Goal: Task Accomplishment & Management: Manage account settings

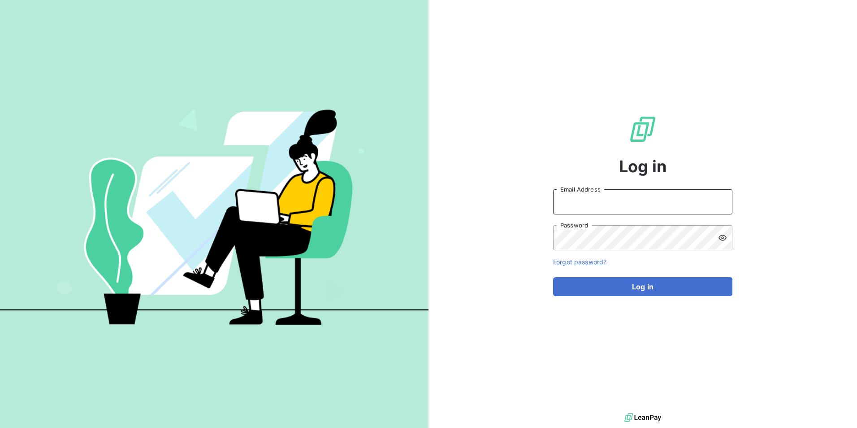
click at [612, 207] on input "Email Address" at bounding box center [642, 201] width 179 height 25
type input "[EMAIL_ADDRESS][DOMAIN_NAME]"
click at [553, 277] on button "Log in" at bounding box center [642, 286] width 179 height 19
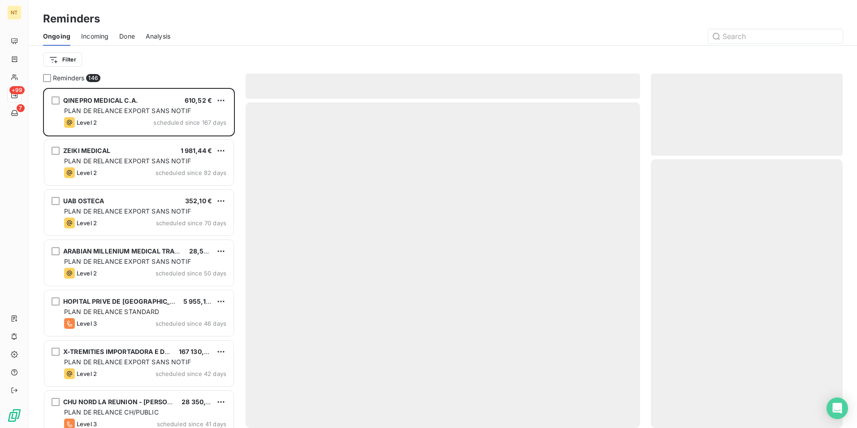
scroll to position [333, 185]
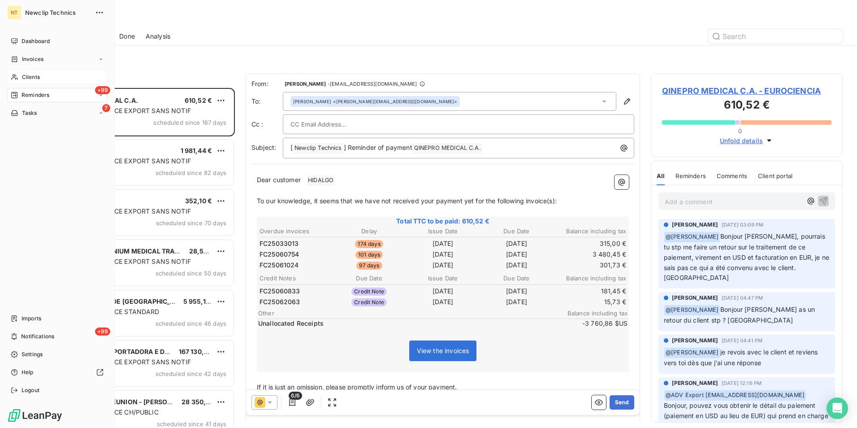
click at [29, 74] on span "Clients" at bounding box center [31, 77] width 18 height 8
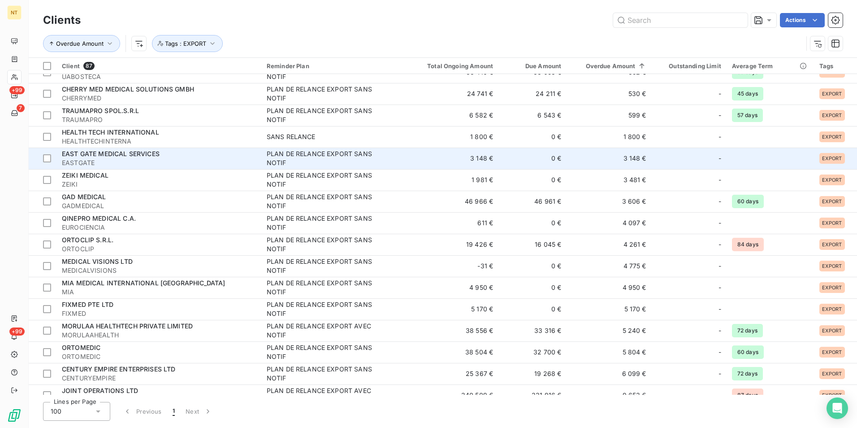
scroll to position [1076, 0]
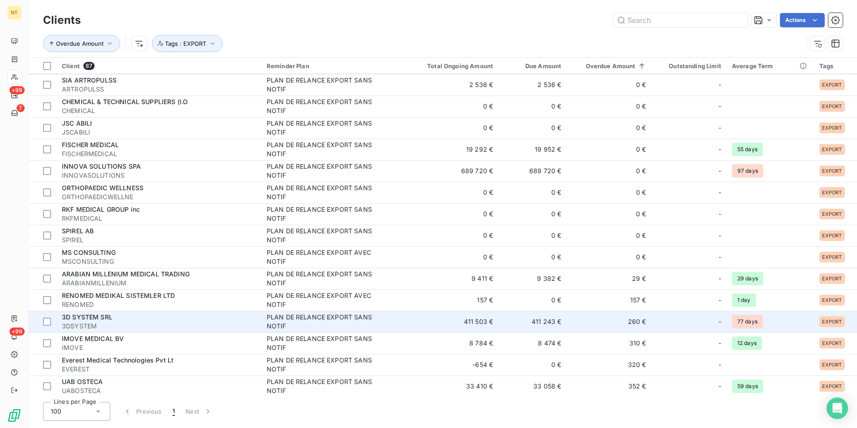
click at [341, 318] on div "PLAN DE RELANCE EXPORT SANS NOTIF" at bounding box center [323, 321] width 112 height 18
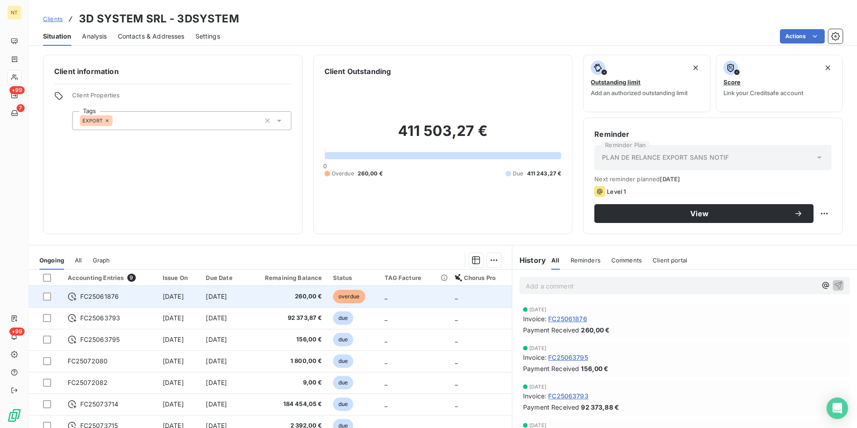
click at [184, 298] on span "[DATE]" at bounding box center [173, 296] width 21 height 8
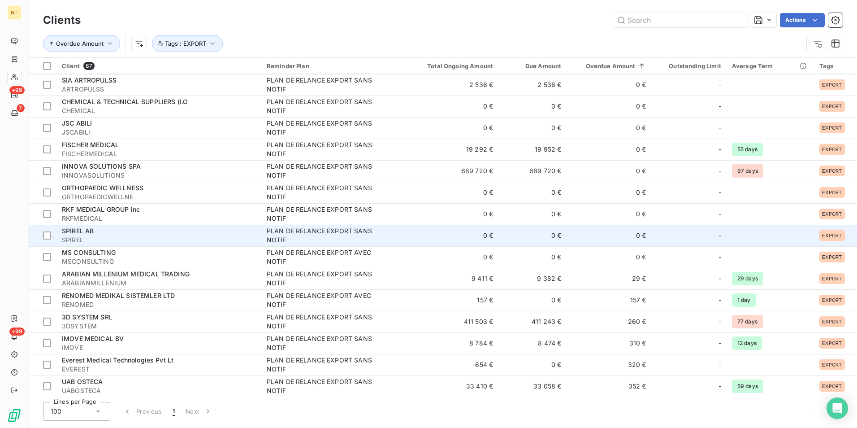
scroll to position [1121, 0]
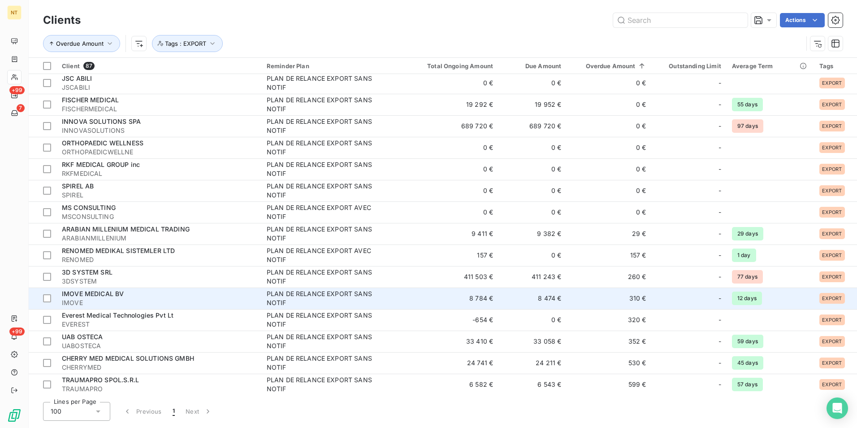
click at [575, 302] on td "310 €" at bounding box center [609, 298] width 85 height 22
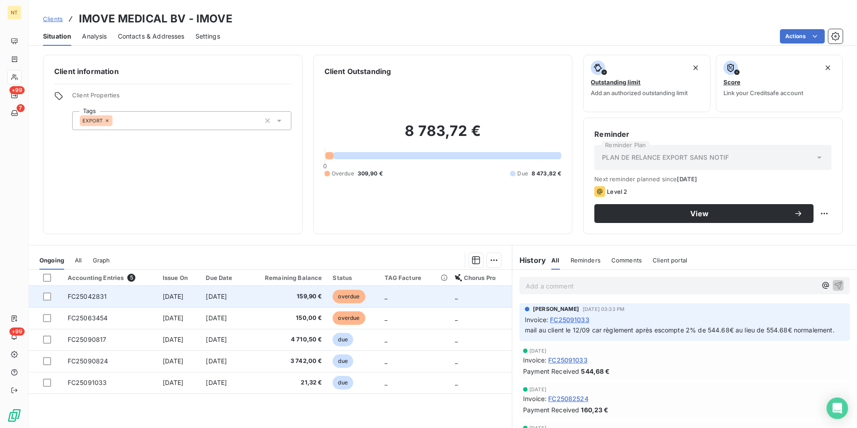
click at [295, 297] on span "159,90 €" at bounding box center [286, 296] width 71 height 9
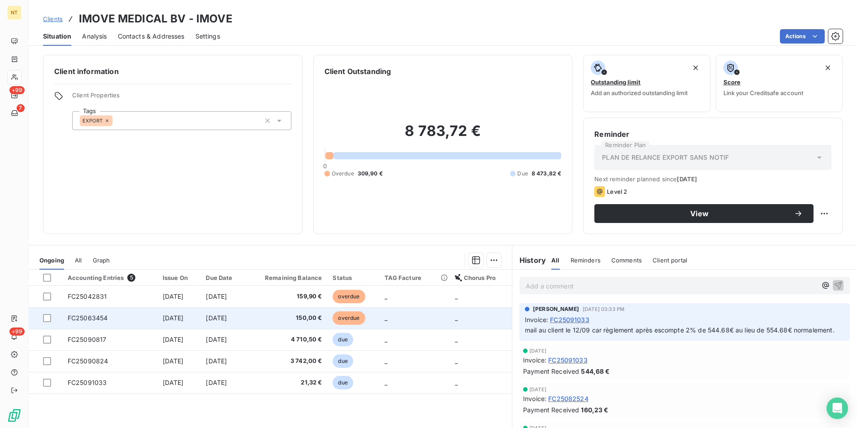
click at [322, 320] on span "150,00 €" at bounding box center [286, 317] width 71 height 9
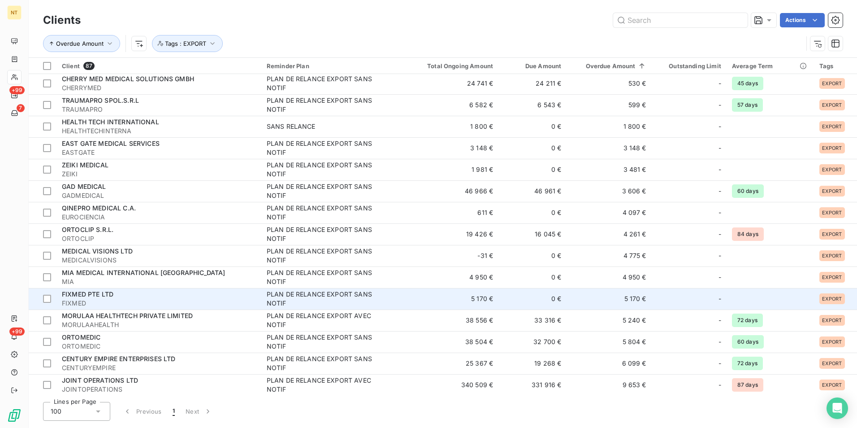
scroll to position [1300, 0]
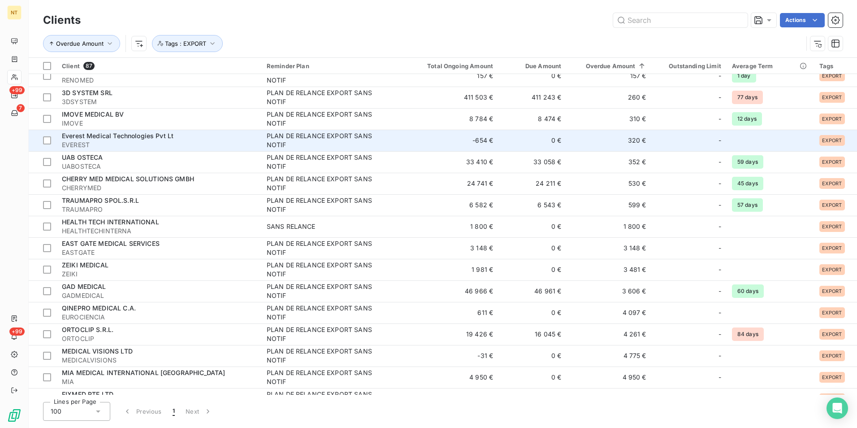
click at [124, 137] on span "Everest Medical Technologies Pvt Lt" at bounding box center [118, 136] width 112 height 8
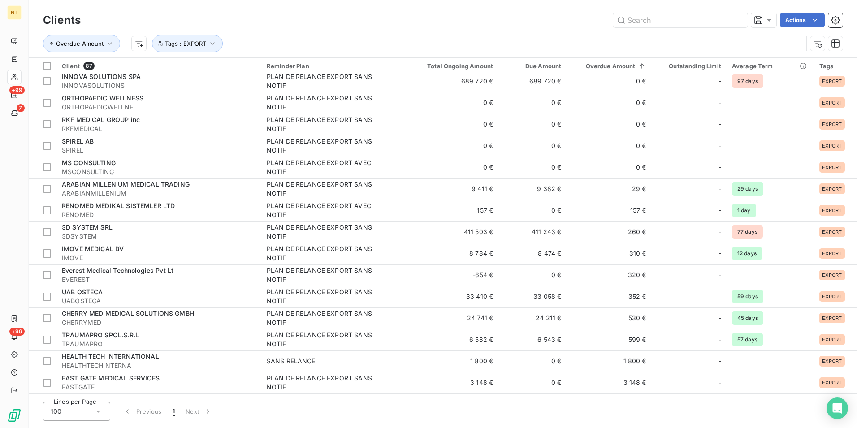
scroll to position [1345, 0]
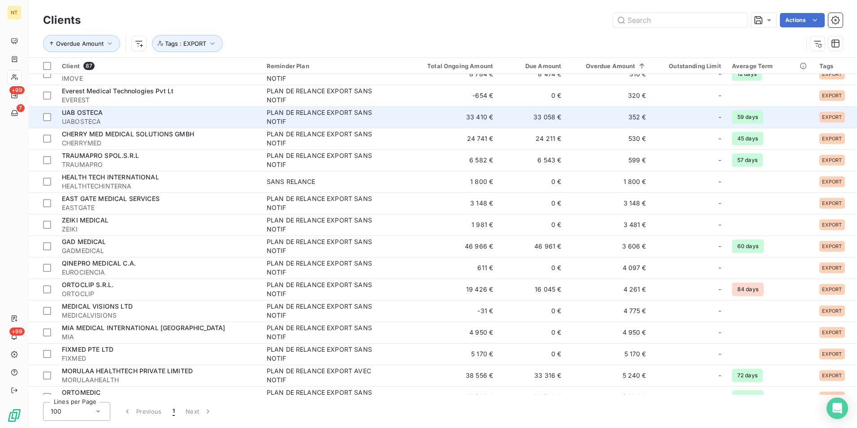
click at [341, 116] on div "PLAN DE RELANCE EXPORT SANS NOTIF" at bounding box center [323, 117] width 112 height 18
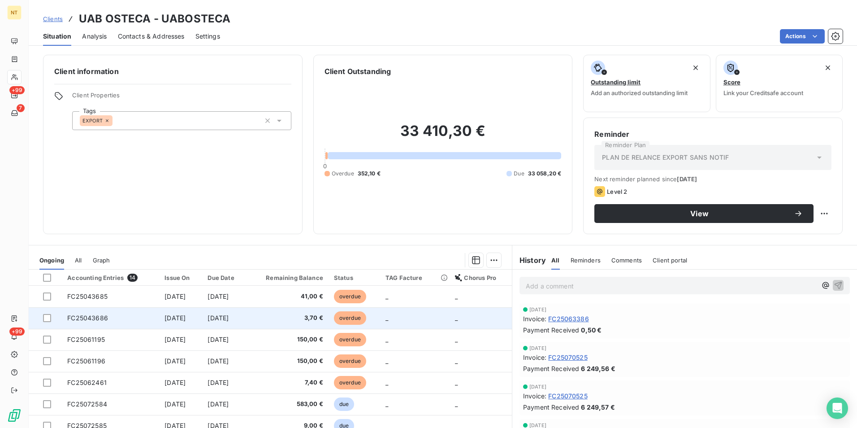
click at [247, 320] on td "Jun 30, 2025" at bounding box center [224, 318] width 45 height 22
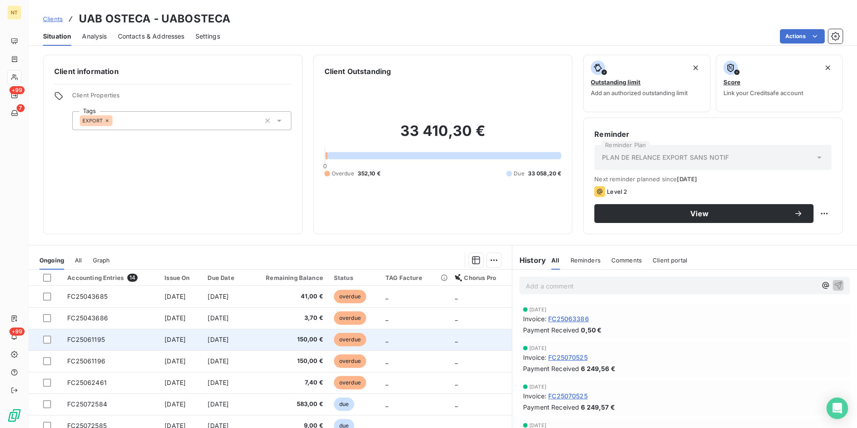
click at [247, 343] on td "[DATE]" at bounding box center [224, 340] width 45 height 22
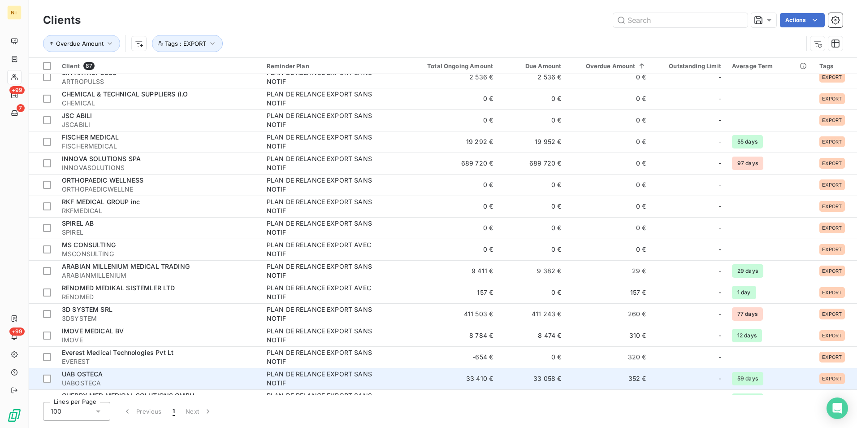
scroll to position [1165, 0]
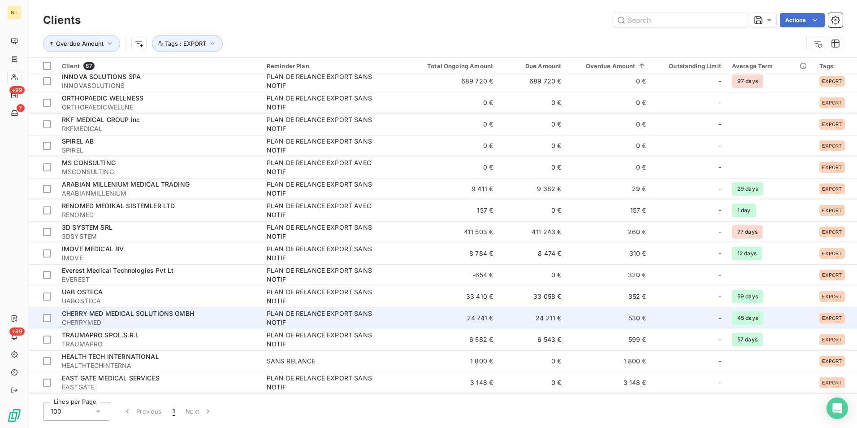
click at [638, 317] on td "530 €" at bounding box center [609, 318] width 85 height 22
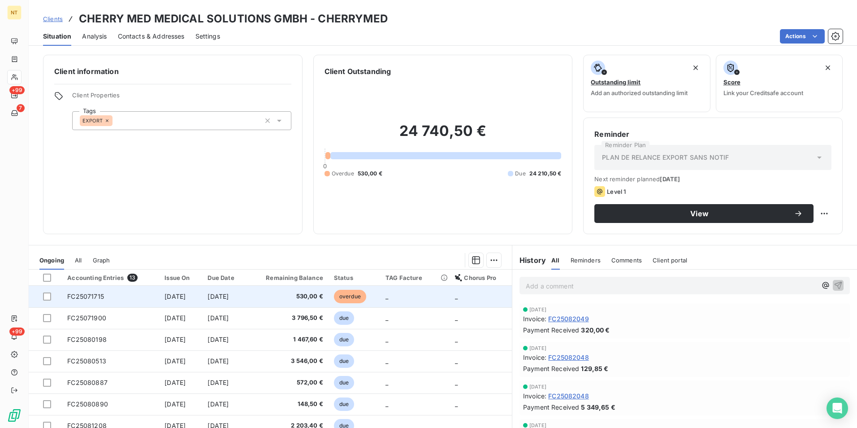
click at [291, 299] on span "530,00 €" at bounding box center [287, 296] width 71 height 9
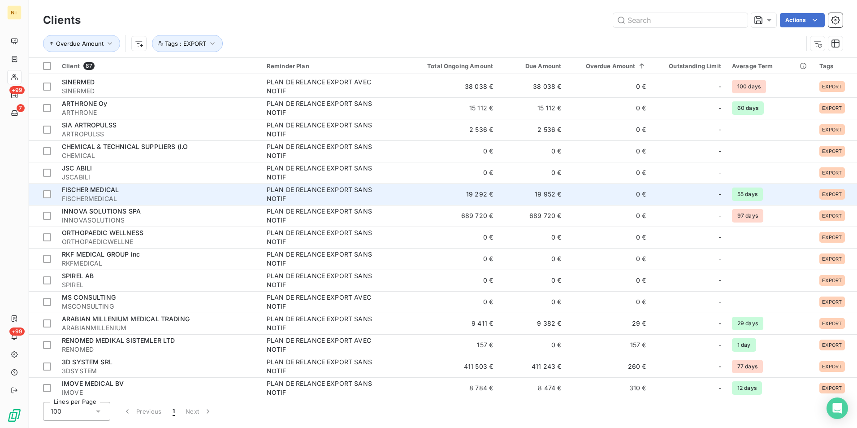
scroll to position [1165, 0]
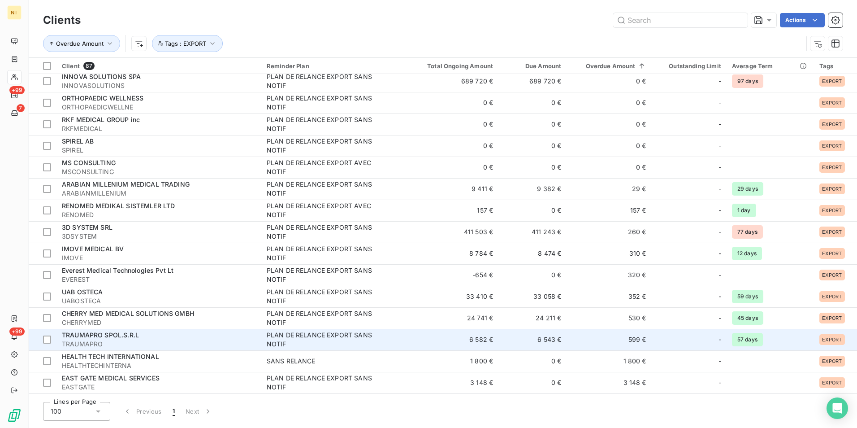
click at [218, 338] on div "TRAUMAPRO SPOL.S.R.L" at bounding box center [159, 334] width 194 height 9
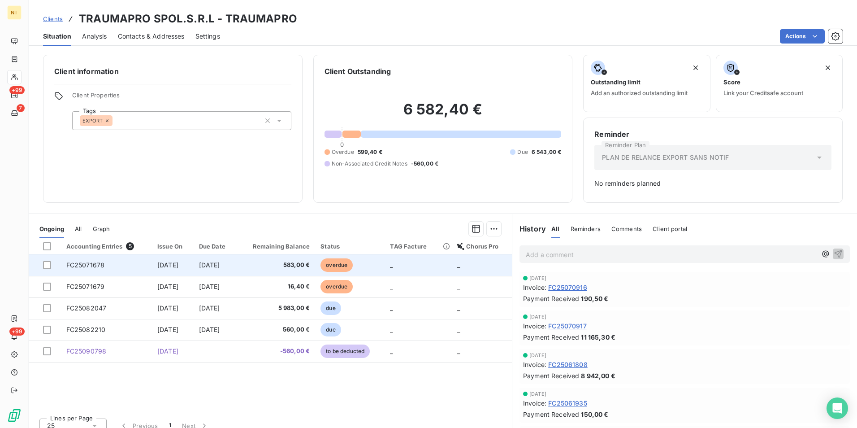
click at [220, 264] on span "[DATE]" at bounding box center [209, 265] width 21 height 8
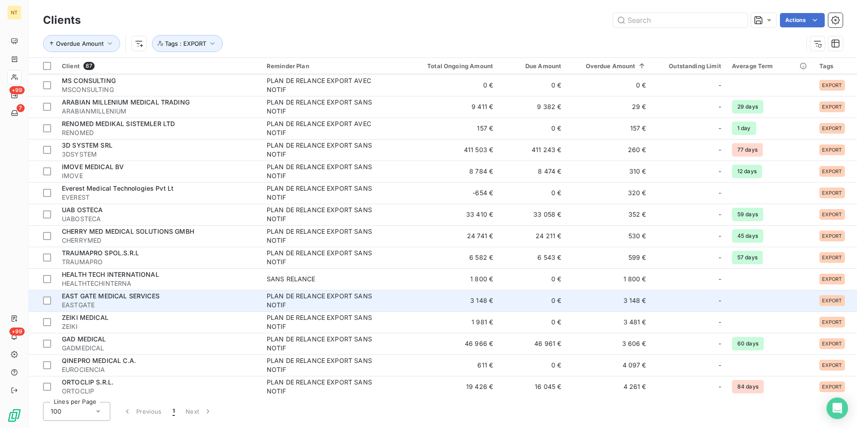
scroll to position [1238, 0]
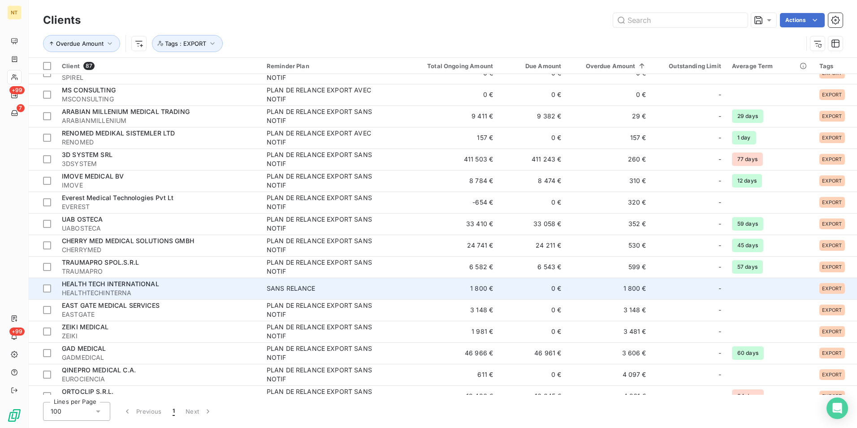
click at [312, 294] on td "SANS RELANCE" at bounding box center [334, 288] width 146 height 22
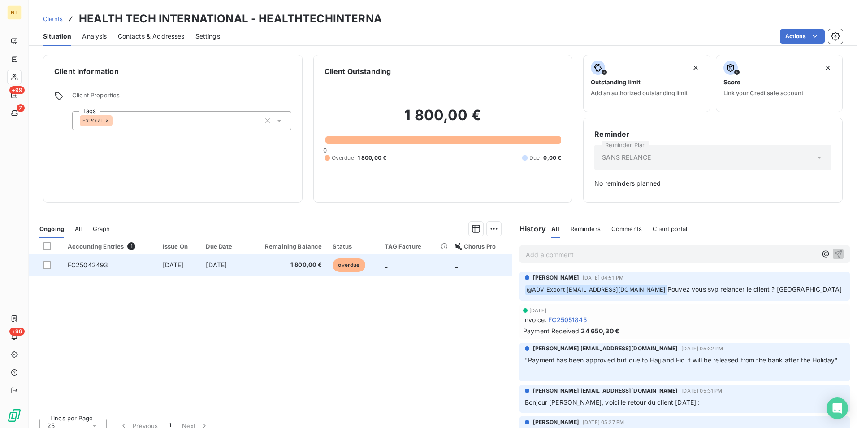
click at [208, 270] on td "Apr 22, 2025" at bounding box center [222, 265] width 45 height 22
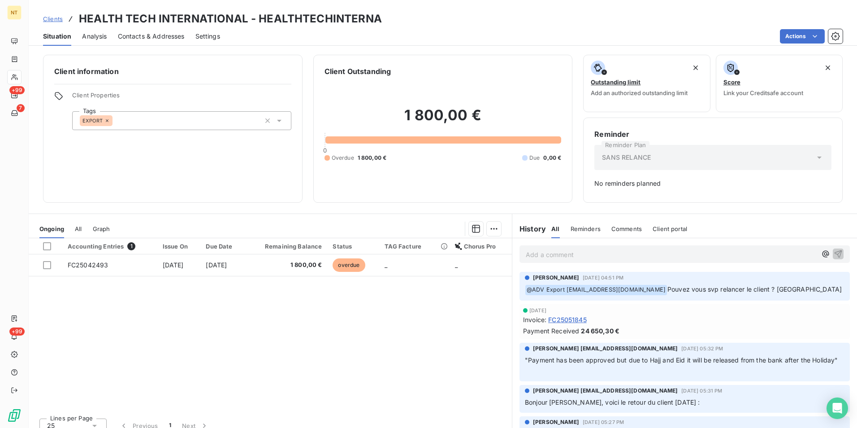
click at [356, 363] on div "Accounting Entries 1 Issue On Due Date Remaining Balance Status TAG Facture Cho…" at bounding box center [270, 324] width 483 height 173
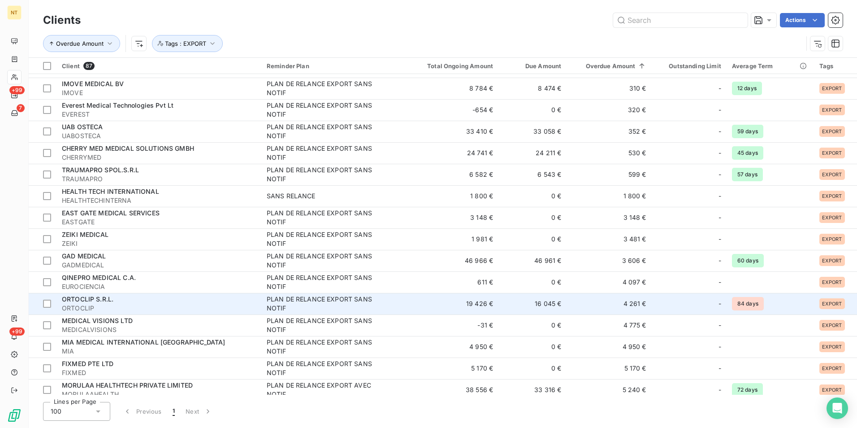
scroll to position [1345, 0]
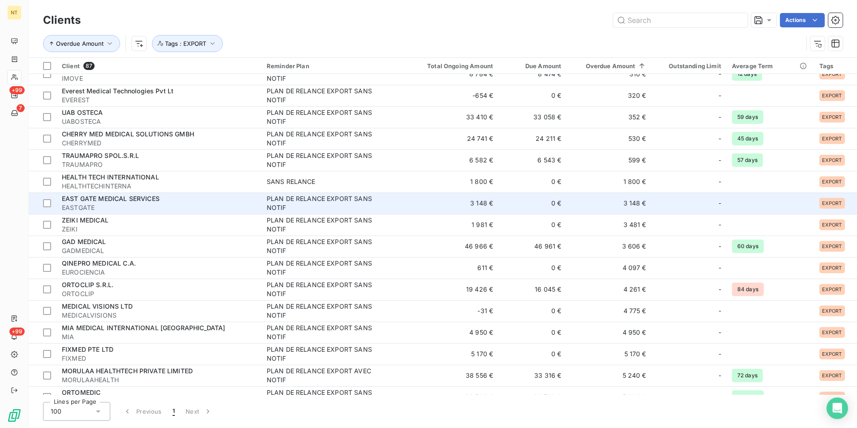
click at [174, 201] on div "EAST GATE MEDICAL SERVICES" at bounding box center [159, 198] width 194 height 9
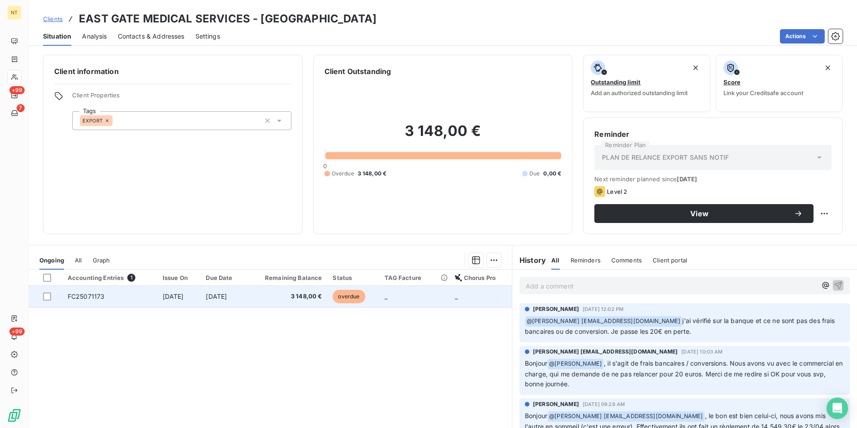
click at [260, 295] on td "3 148,00 €" at bounding box center [287, 297] width 82 height 22
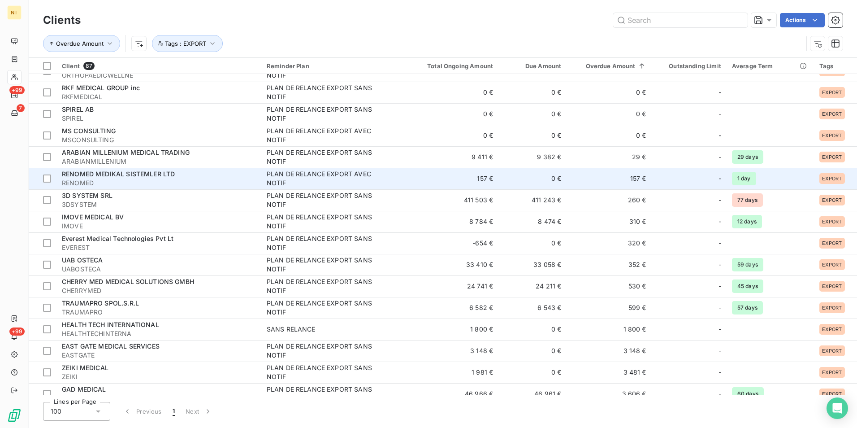
scroll to position [1210, 0]
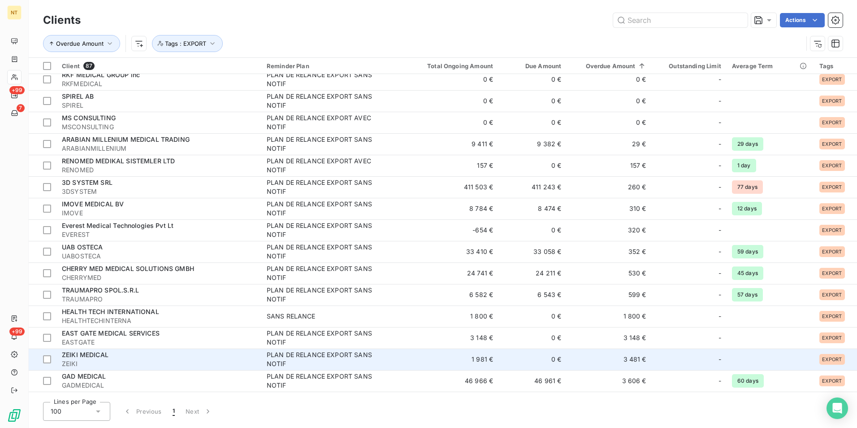
click at [154, 356] on div "ZEIKI MEDICAL" at bounding box center [159, 354] width 194 height 9
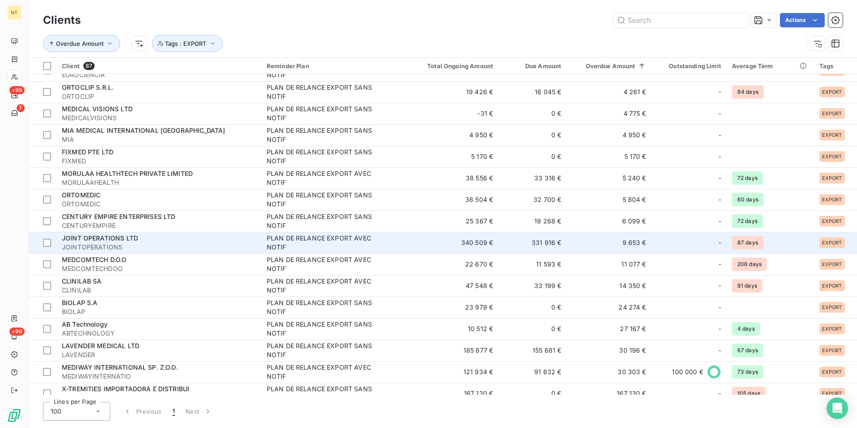
scroll to position [1552, 0]
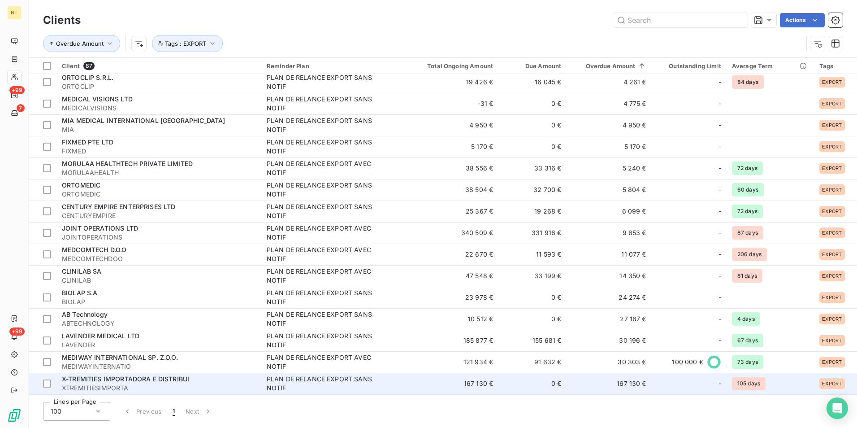
click at [157, 383] on span "XTREMITIESIMPORTA" at bounding box center [159, 387] width 194 height 9
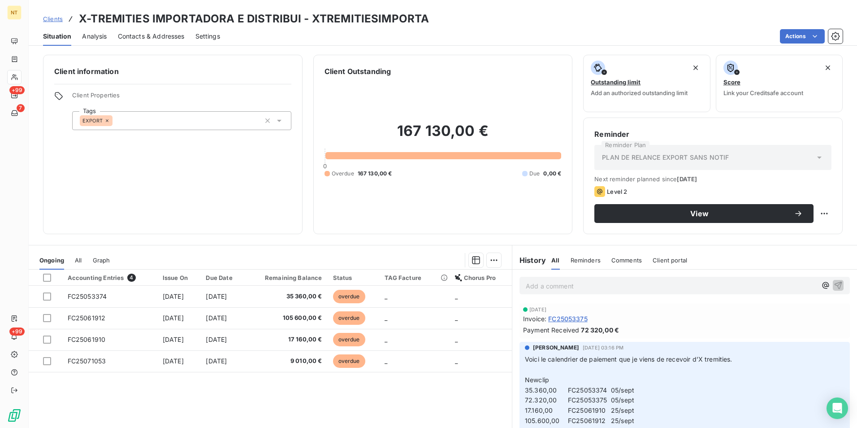
click at [643, 287] on p "Add a comment ﻿" at bounding box center [671, 285] width 291 height 11
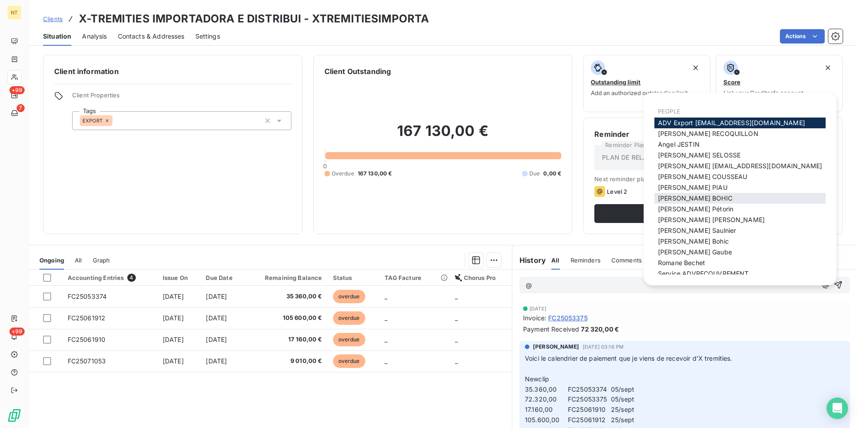
click at [731, 197] on div "Julie BOHIC" at bounding box center [739, 198] width 171 height 11
click at [730, 196] on div "Julie BOHIC" at bounding box center [739, 198] width 171 height 11
click at [695, 197] on div "Julie BOHIC" at bounding box center [739, 198] width 171 height 11
click at [684, 196] on span "Julie BOHIC" at bounding box center [695, 198] width 74 height 8
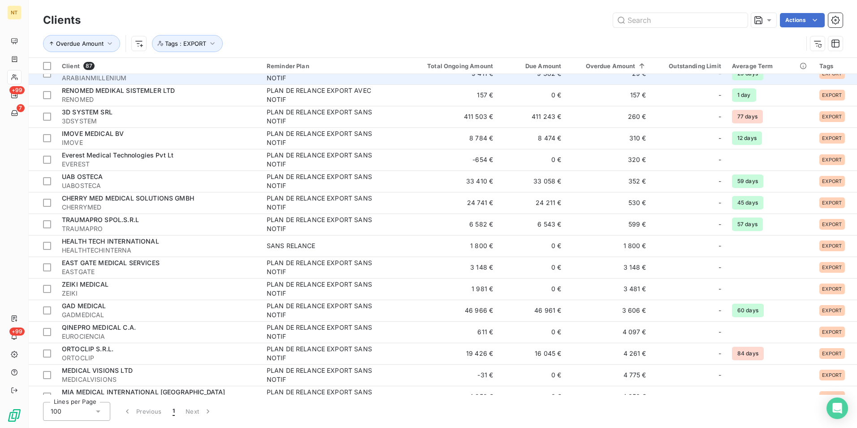
scroll to position [1300, 0]
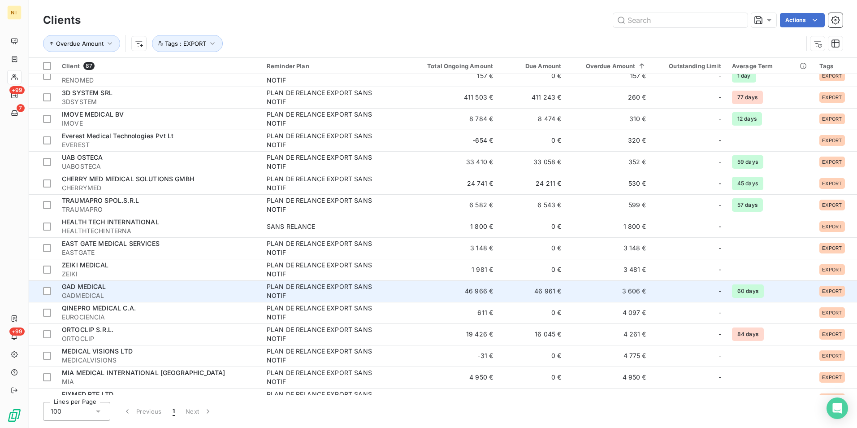
click at [320, 291] on div "PLAN DE RELANCE EXPORT SANS NOTIF" at bounding box center [323, 291] width 112 height 18
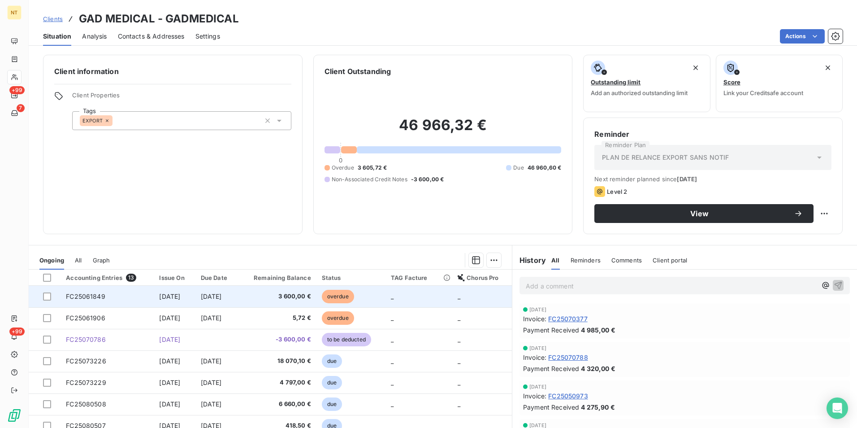
click at [311, 292] on span "3 600,00 €" at bounding box center [276, 296] width 67 height 9
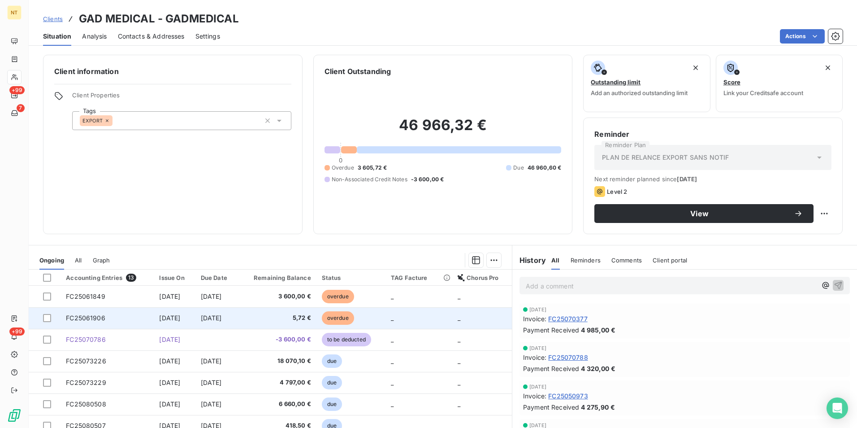
click at [222, 319] on span "[DATE]" at bounding box center [211, 318] width 21 height 8
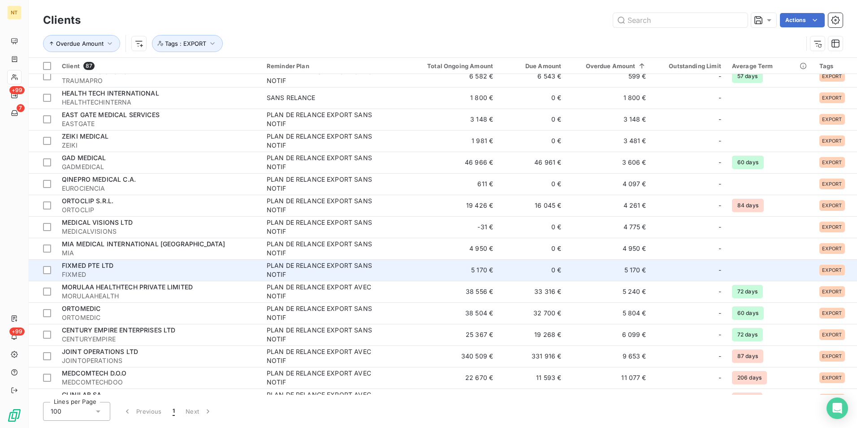
scroll to position [1417, 0]
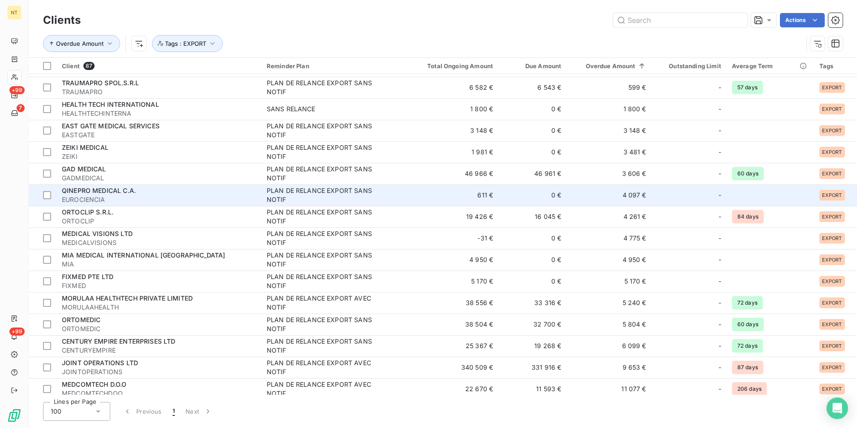
click at [319, 197] on div "PLAN DE RELANCE EXPORT SANS NOTIF" at bounding box center [323, 195] width 112 height 18
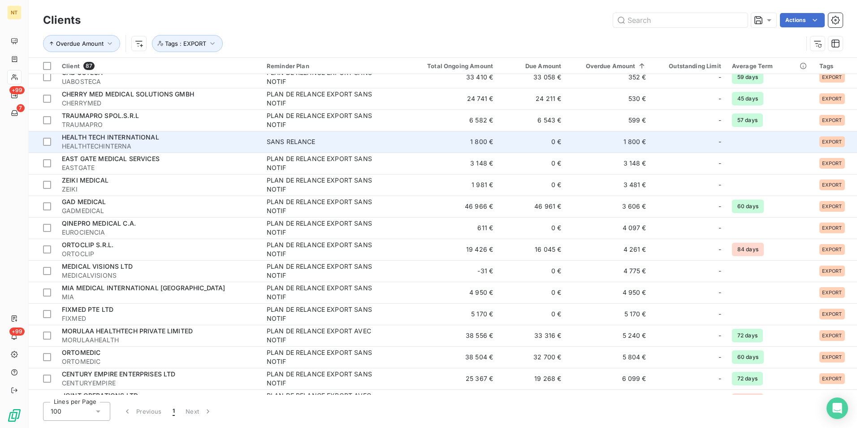
scroll to position [1372, 0]
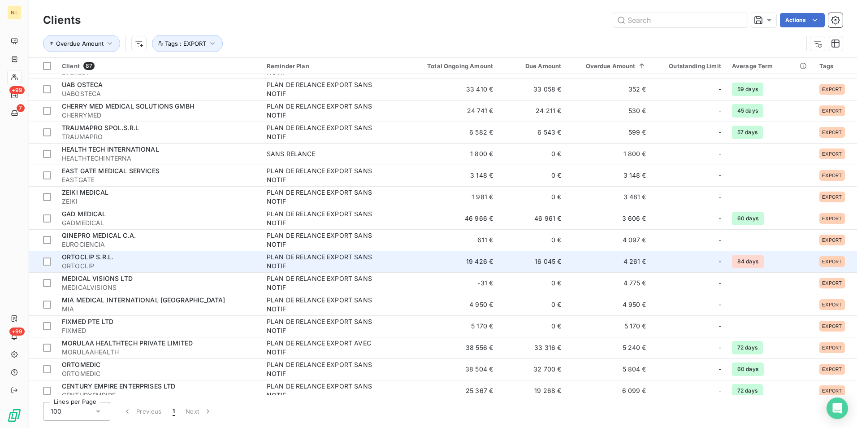
click at [245, 256] on div "ORTOCLIP S.R.L." at bounding box center [159, 256] width 194 height 9
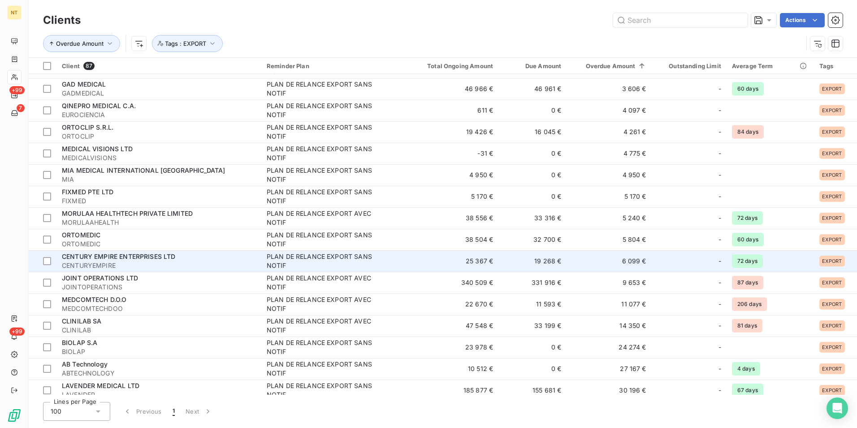
scroll to position [1524, 0]
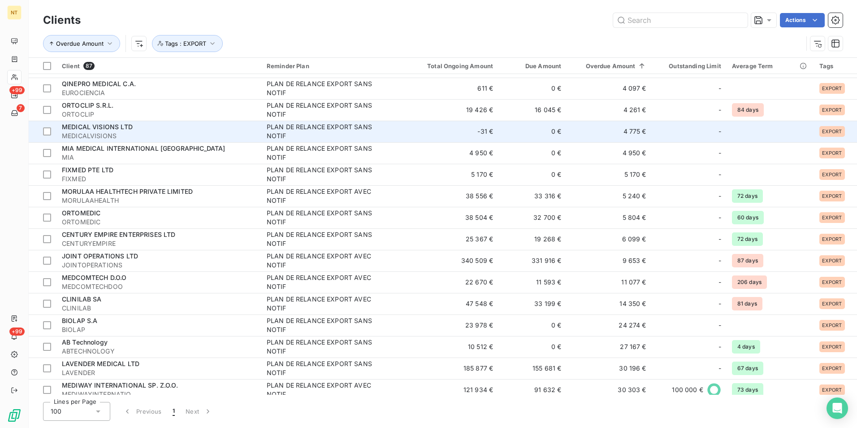
click at [287, 130] on div "PLAN DE RELANCE EXPORT SANS NOTIF" at bounding box center [323, 131] width 112 height 18
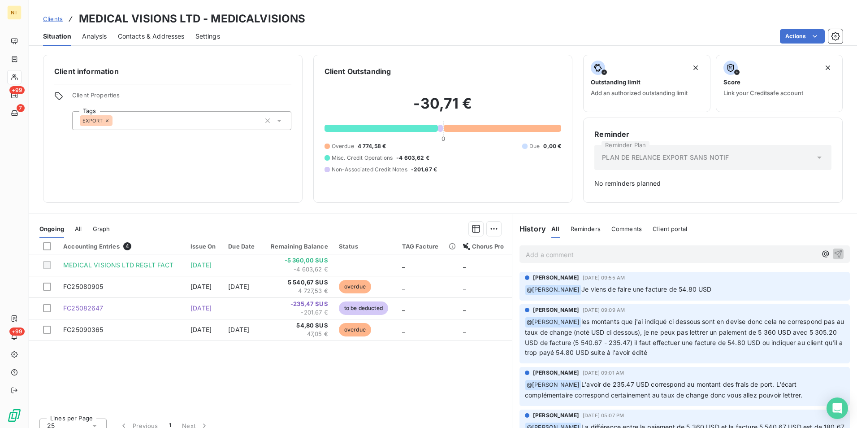
click at [246, 383] on div "Accounting Entries 4 Issue On Due Date Remaining Balance Status TAG Facture Cho…" at bounding box center [270, 324] width 483 height 173
click at [254, 370] on div "Accounting Entries 4 Issue On Due Date Remaining Balance Status TAG Facture Cho…" at bounding box center [270, 324] width 483 height 173
click at [309, 203] on div "Client information Client Properties Tags EXPORT Client Outstanding -30,71 € 0 …" at bounding box center [443, 238] width 828 height 378
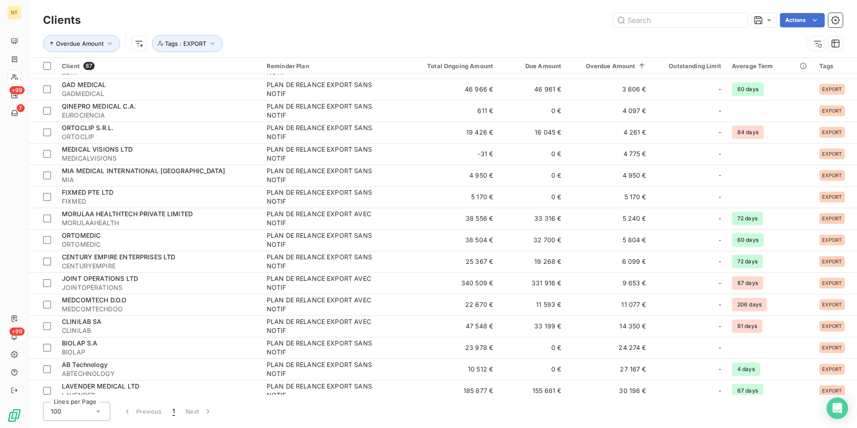
scroll to position [1372, 0]
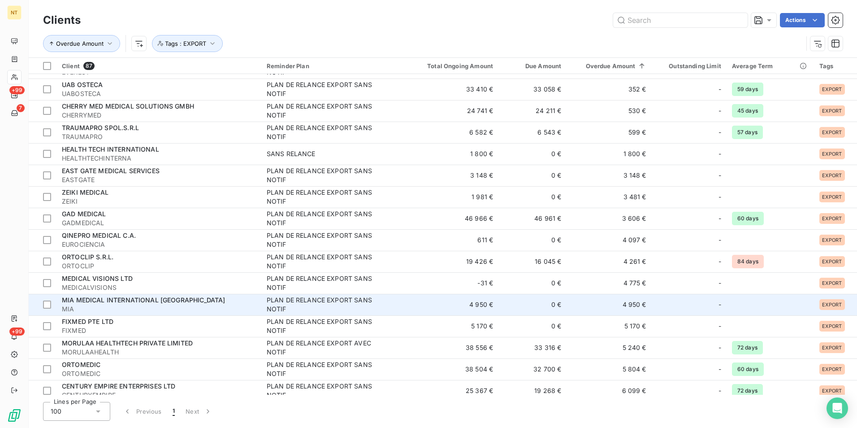
click at [182, 303] on div "MIA MEDICAL INTERNATIONAL [GEOGRAPHIC_DATA]" at bounding box center [159, 299] width 194 height 9
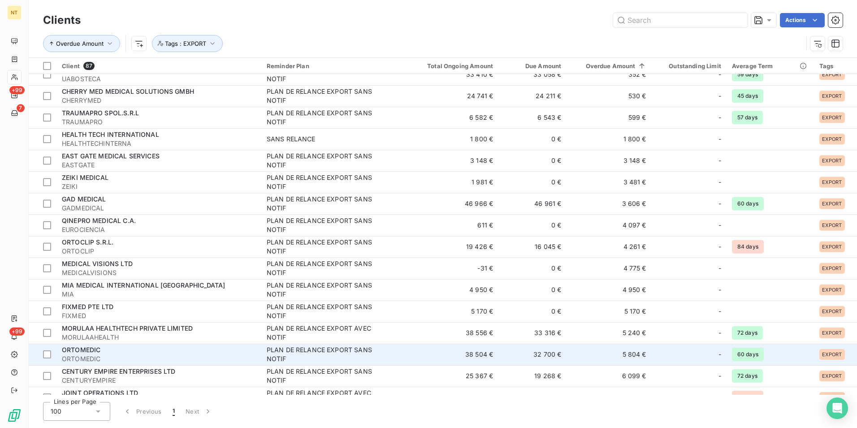
scroll to position [1434, 0]
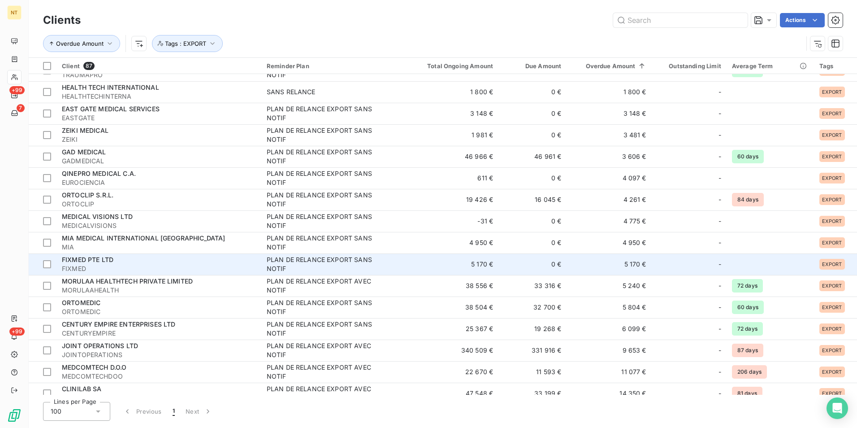
click at [263, 264] on td "PLAN DE RELANCE EXPORT SANS NOTIF" at bounding box center [334, 264] width 146 height 22
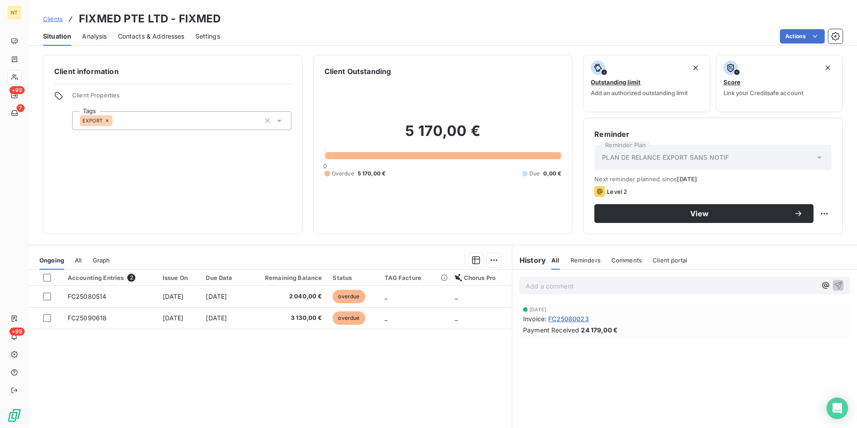
click at [257, 357] on div "Accounting Entries 2 Issue On Due Date Remaining Balance Status TAG Facture Cho…" at bounding box center [270, 355] width 483 height 173
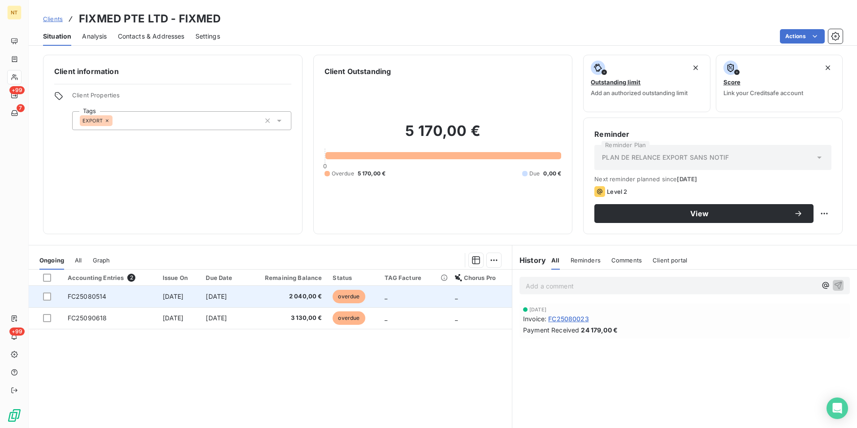
click at [282, 296] on span "2 040,00 €" at bounding box center [286, 296] width 71 height 9
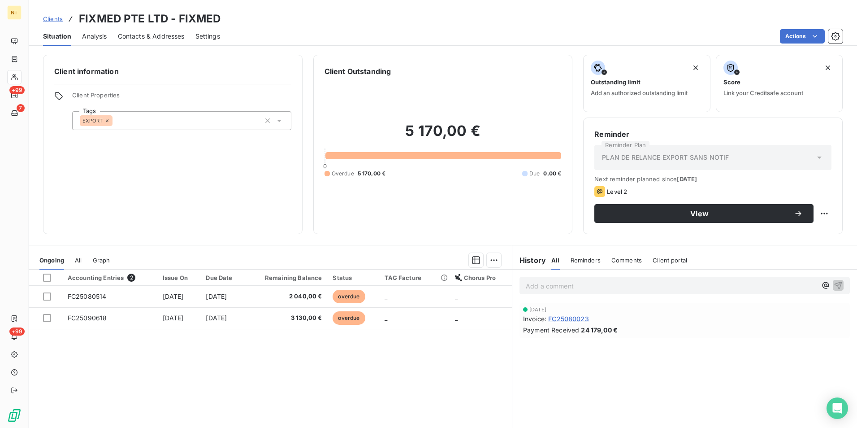
click at [286, 351] on div "Accounting Entries 2 Issue On Due Date Remaining Balance Status TAG Facture Cho…" at bounding box center [270, 355] width 483 height 173
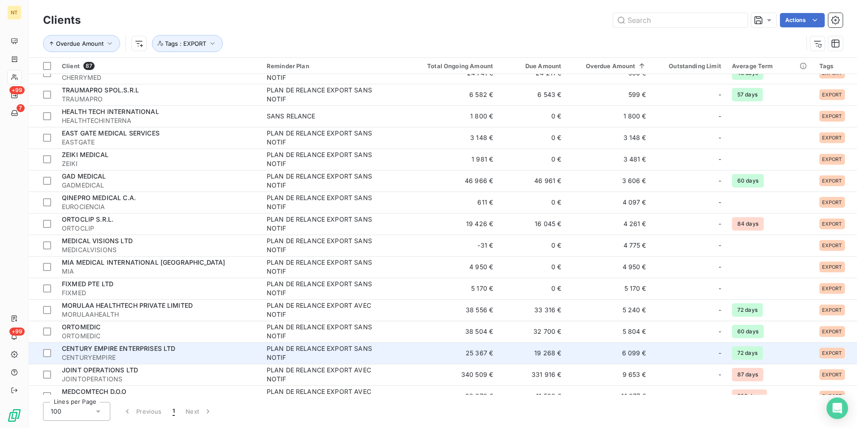
scroll to position [1479, 0]
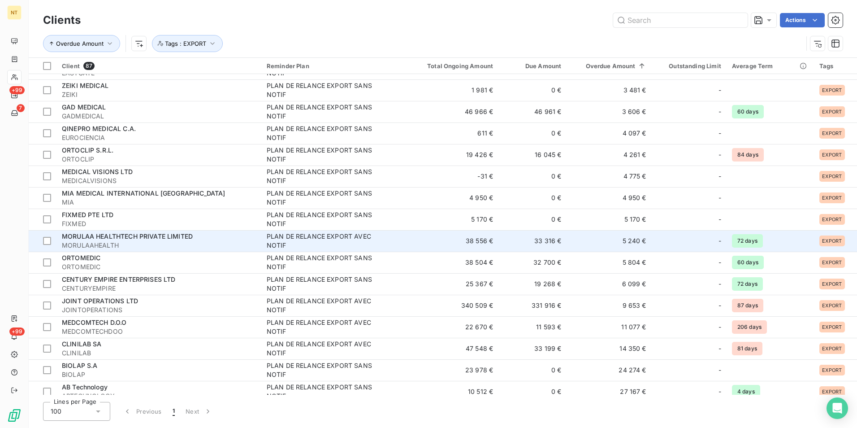
click at [317, 236] on div "PLAN DE RELANCE EXPORT AVEC NOTIF" at bounding box center [323, 241] width 112 height 18
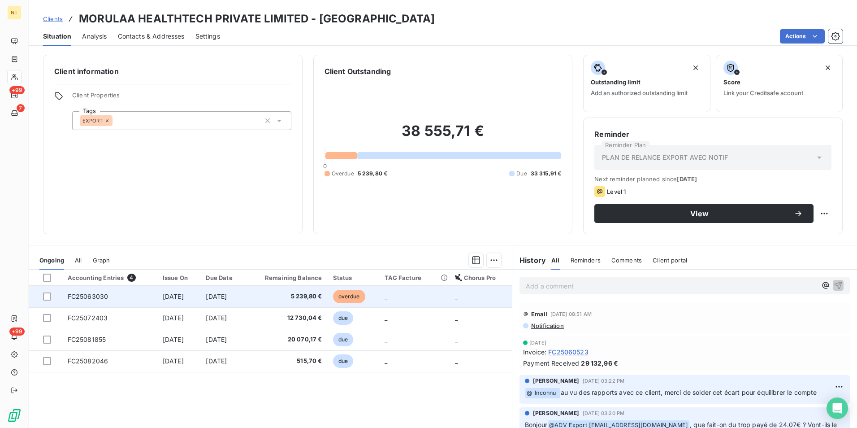
click at [266, 302] on td "5 239,80 €" at bounding box center [287, 297] width 82 height 22
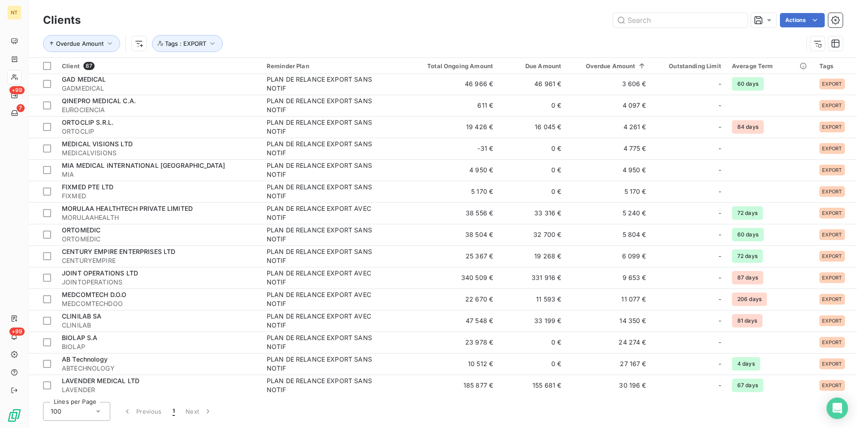
scroll to position [1552, 0]
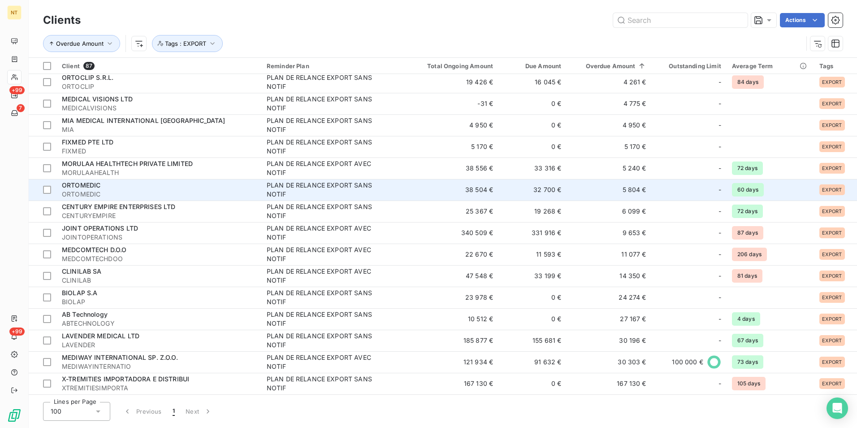
click at [205, 186] on div "ORTOMEDIC" at bounding box center [159, 185] width 194 height 9
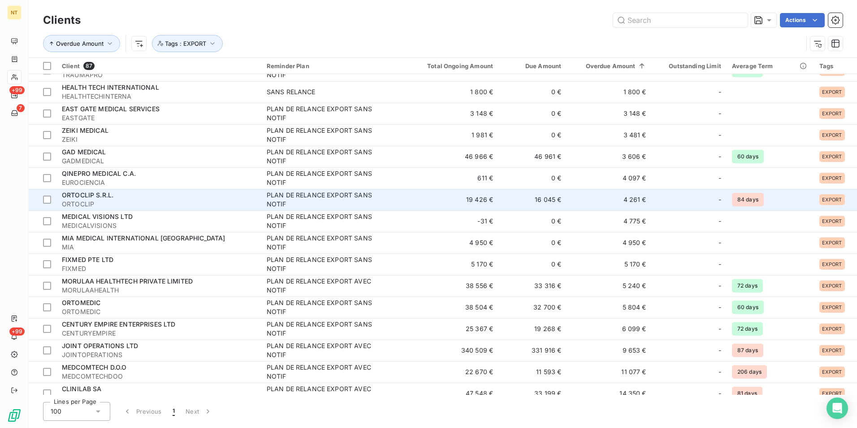
scroll to position [1552, 0]
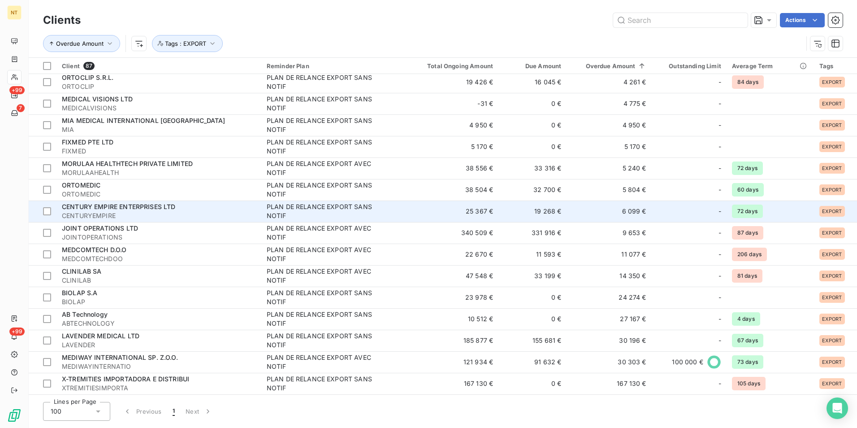
click at [242, 208] on div "CENTURY EMPIRE ENTERPRISES LTD" at bounding box center [159, 206] width 194 height 9
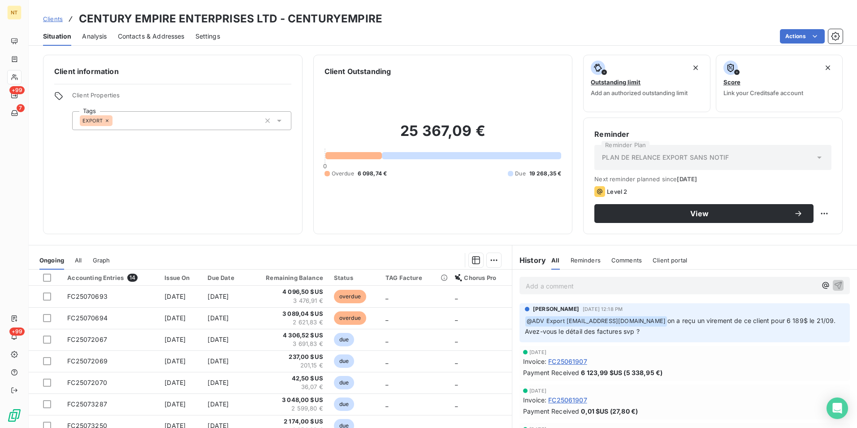
click at [309, 233] on div "Client information Client Properties Tags EXPORT Client Outstanding 25 367,09 €…" at bounding box center [443, 144] width 828 height 179
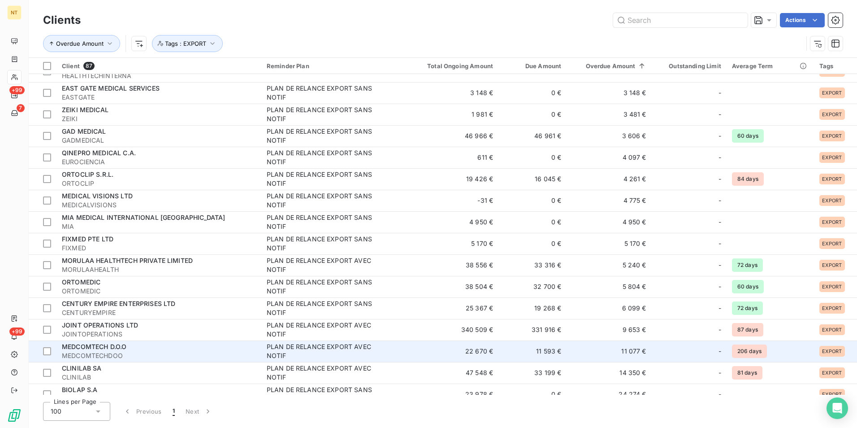
scroll to position [1552, 0]
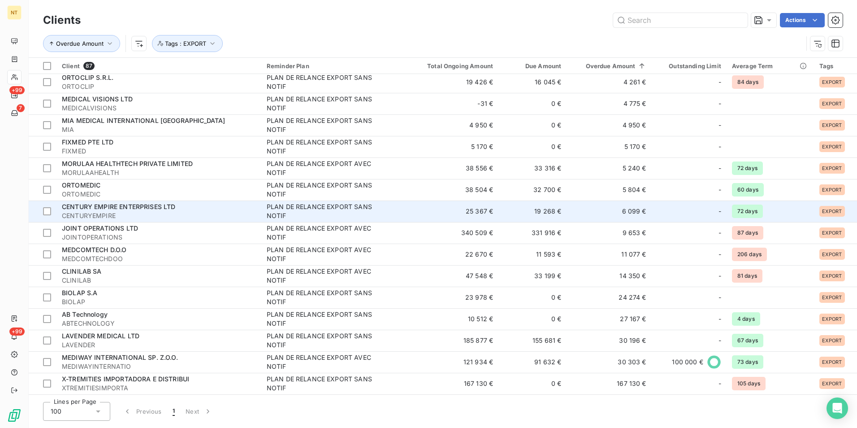
click at [318, 203] on div "PLAN DE RELANCE EXPORT SANS NOTIF" at bounding box center [323, 211] width 112 height 18
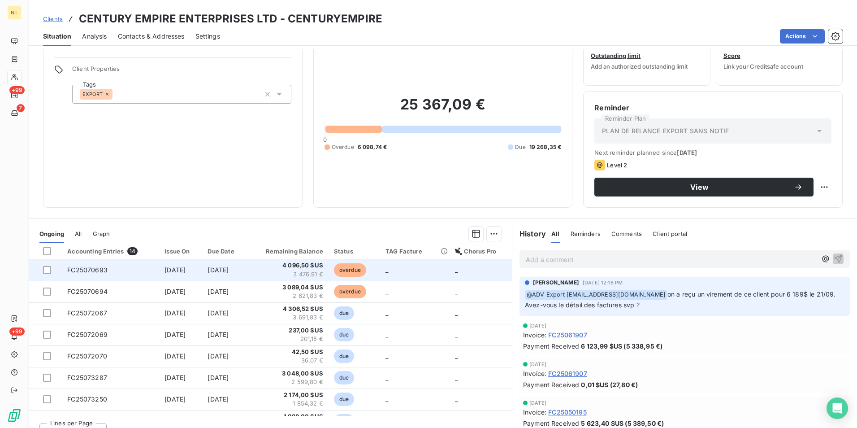
scroll to position [41, 0]
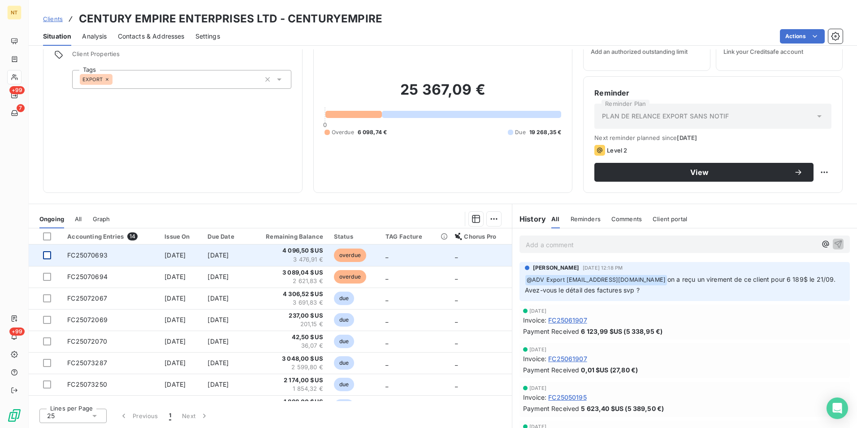
click at [48, 257] on div at bounding box center [47, 255] width 8 height 8
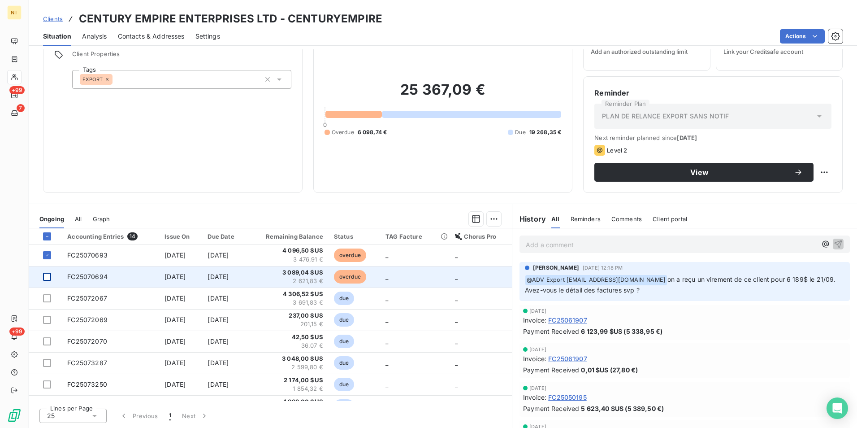
click at [45, 273] on div at bounding box center [47, 277] width 8 height 8
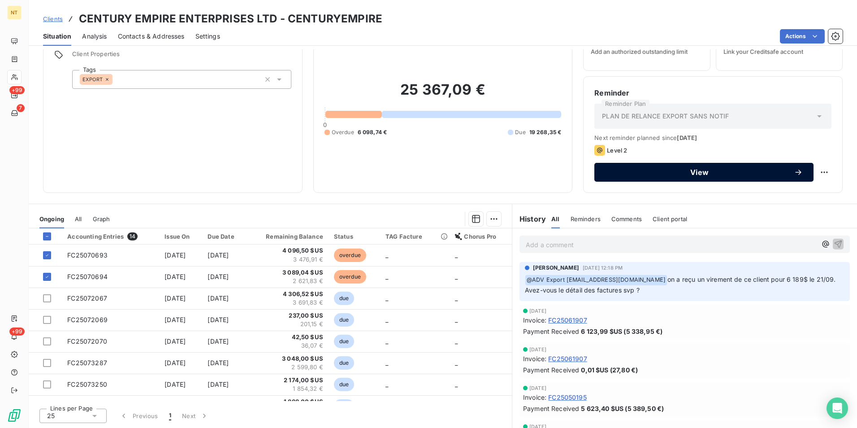
click at [710, 169] on span "View" at bounding box center [699, 172] width 189 height 7
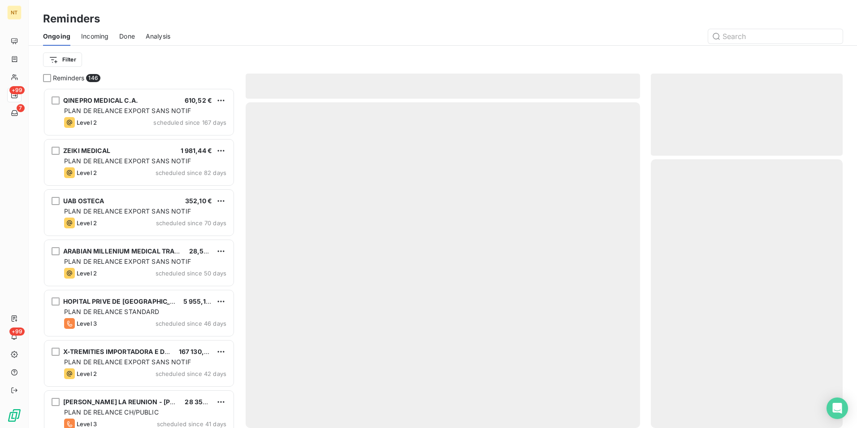
scroll to position [333, 185]
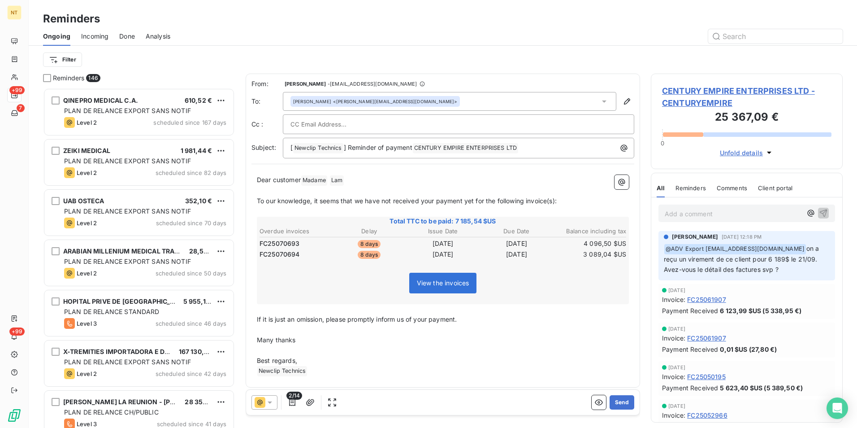
click at [454, 286] on span "View the invoices" at bounding box center [443, 283] width 52 height 8
click at [619, 402] on button "Send" at bounding box center [622, 402] width 25 height 14
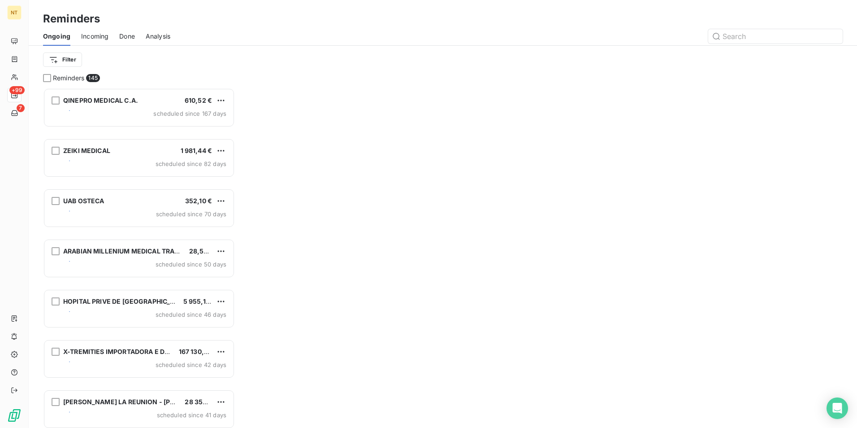
scroll to position [333, 185]
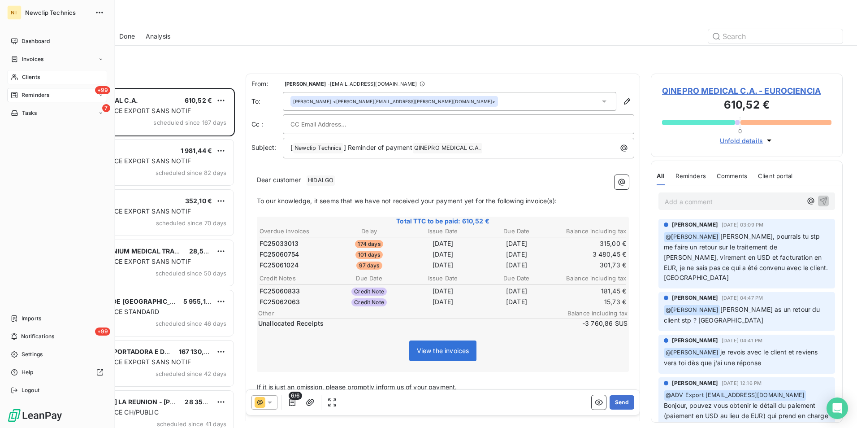
click at [35, 71] on div "Clients" at bounding box center [57, 77] width 100 height 14
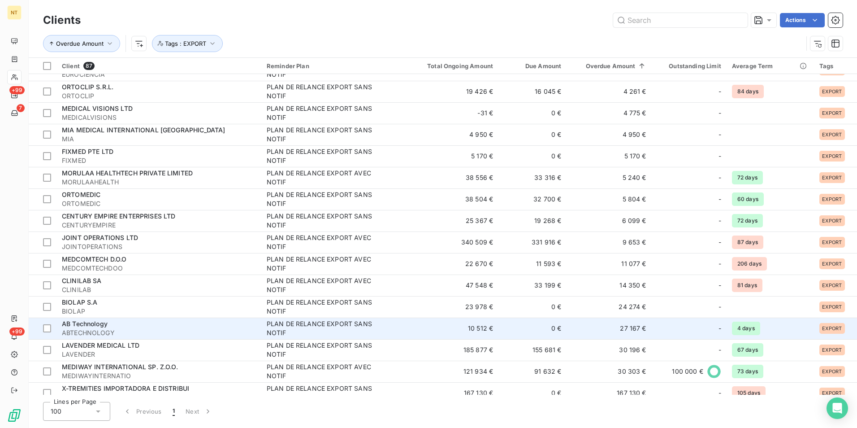
scroll to position [1552, 0]
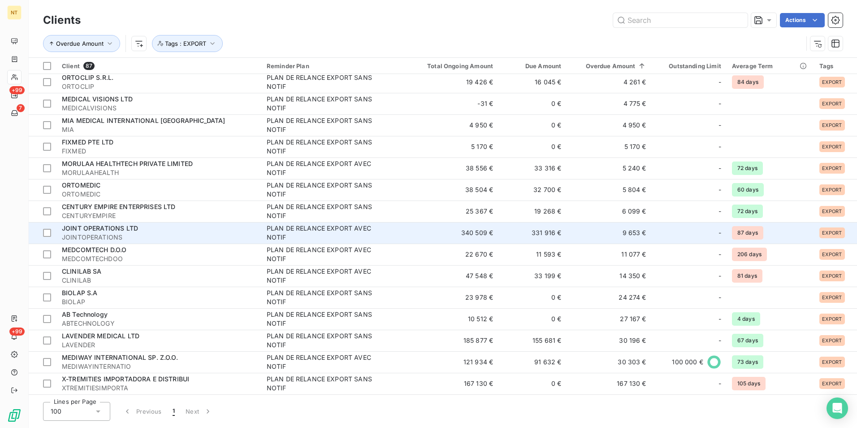
click at [206, 232] on div "JOINT OPERATIONS LTD" at bounding box center [159, 228] width 194 height 9
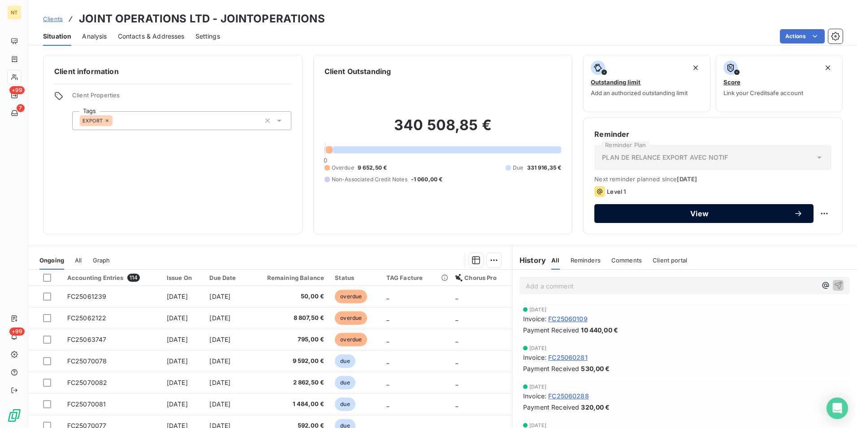
click at [713, 215] on span "View" at bounding box center [699, 213] width 189 height 7
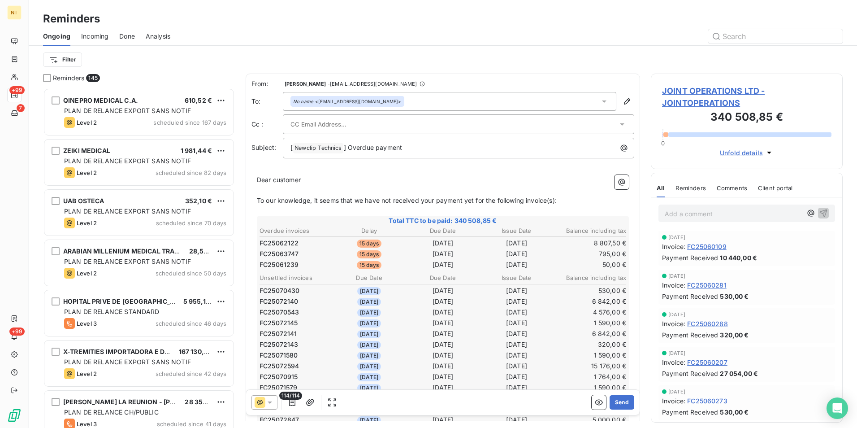
click at [386, 122] on div at bounding box center [453, 123] width 327 height 13
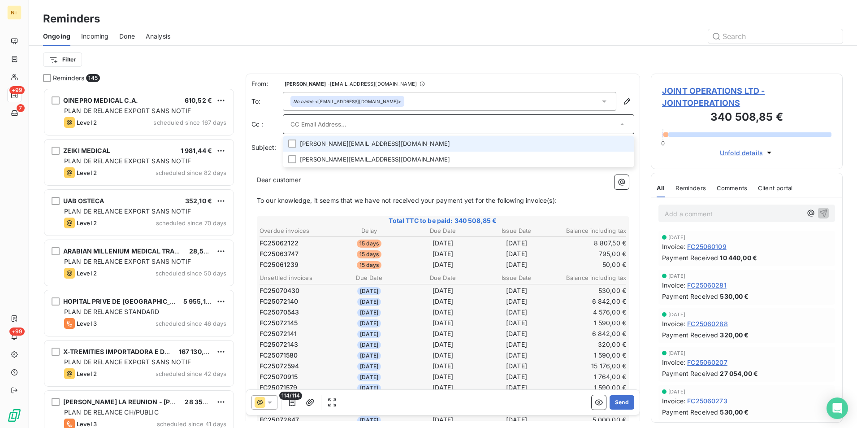
click at [359, 139] on li "sam@jointoperations.co.uk" at bounding box center [458, 144] width 351 height 16
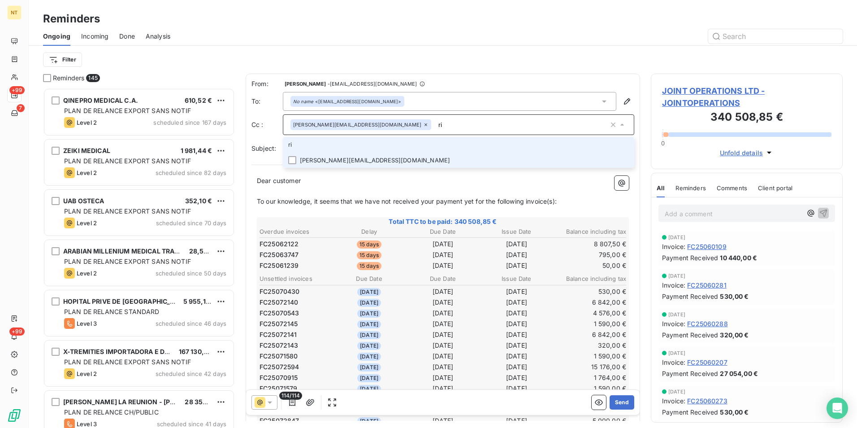
type input "ri"
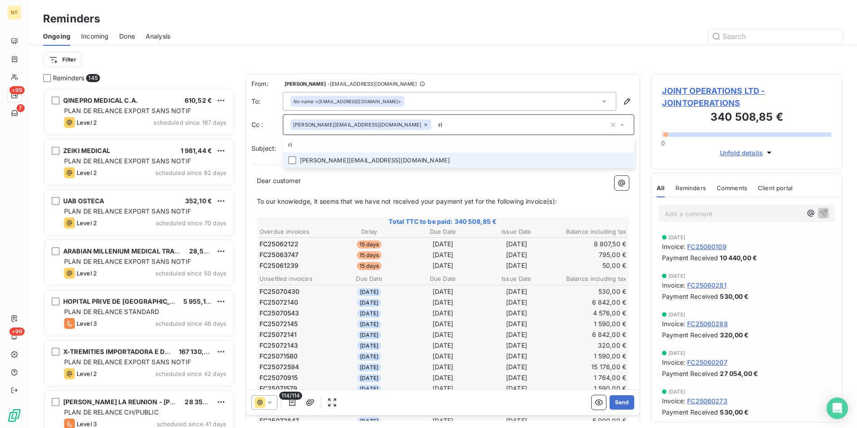
click at [342, 160] on li "richard@jointoperations.co.uk" at bounding box center [458, 160] width 351 height 16
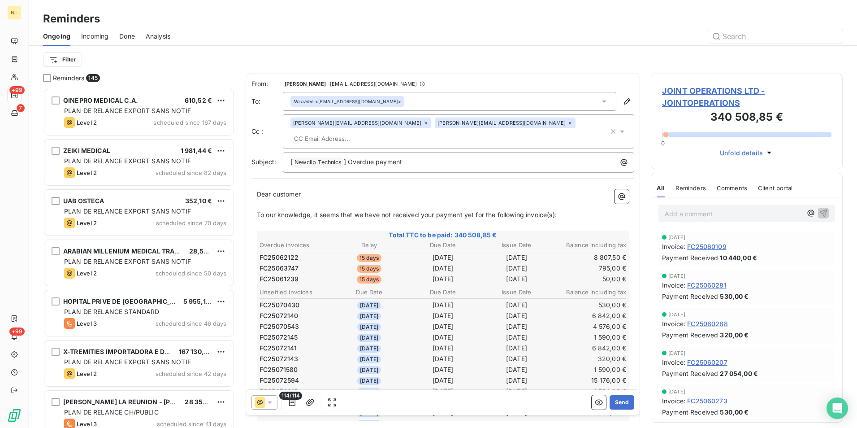
click at [567, 58] on div "Filter" at bounding box center [443, 59] width 800 height 17
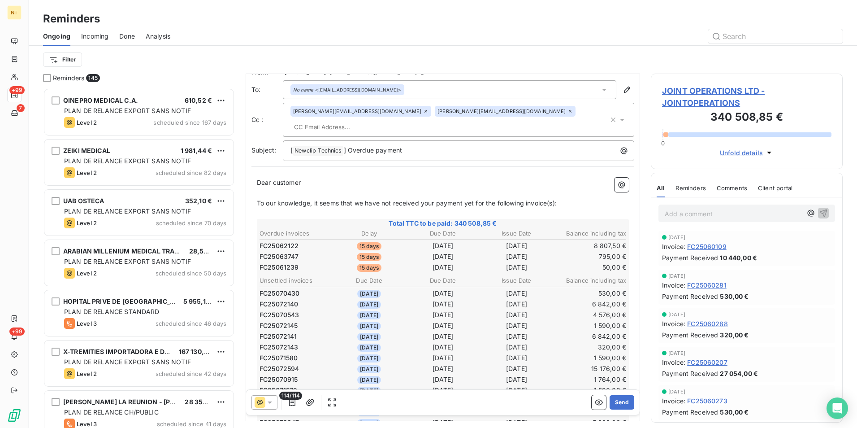
scroll to position [45, 0]
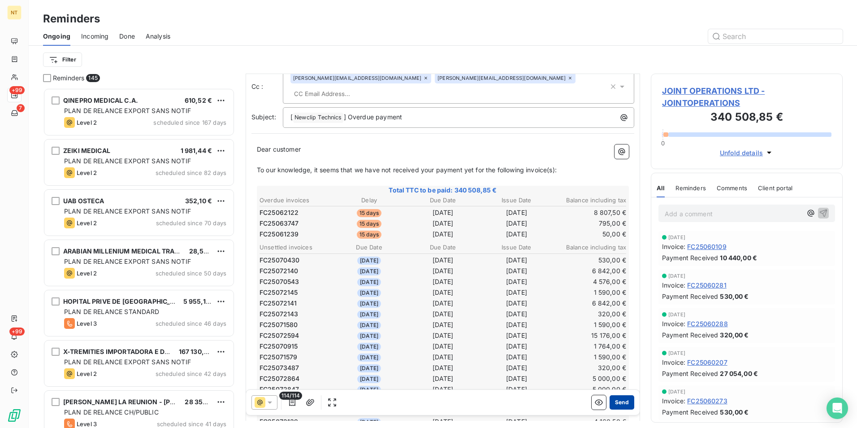
click at [617, 402] on button "Send" at bounding box center [622, 402] width 25 height 14
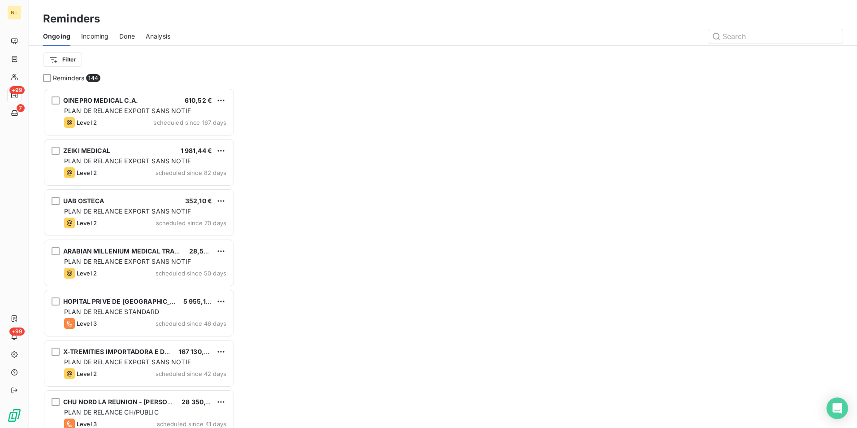
scroll to position [333, 185]
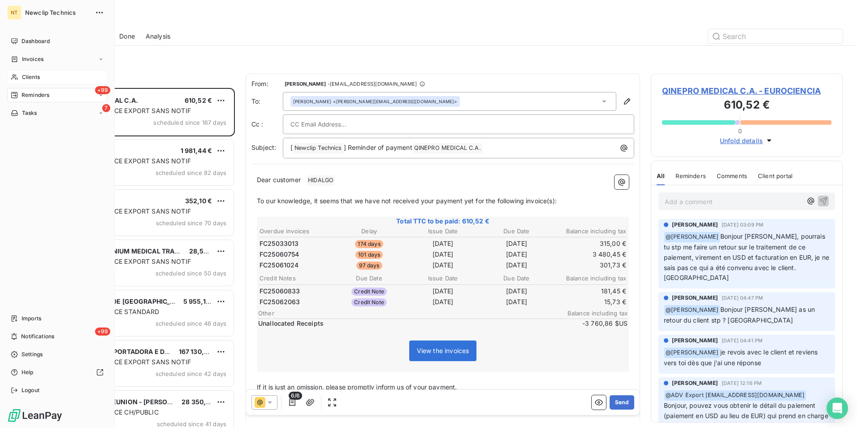
click at [39, 76] on span "Clients" at bounding box center [31, 77] width 18 height 8
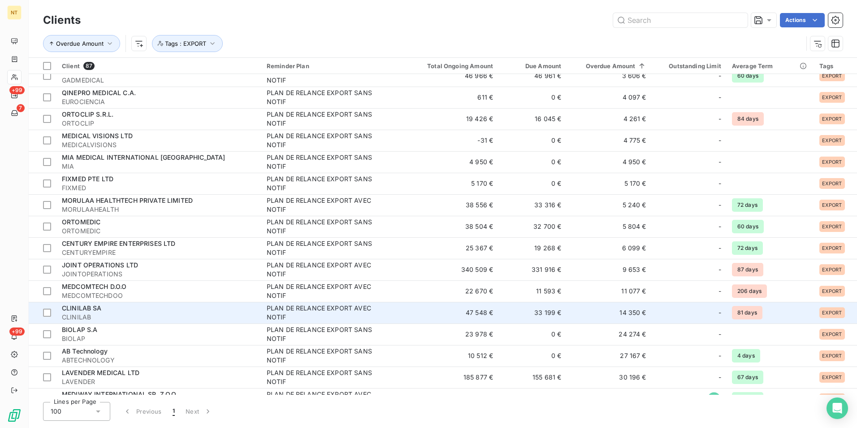
scroll to position [1552, 0]
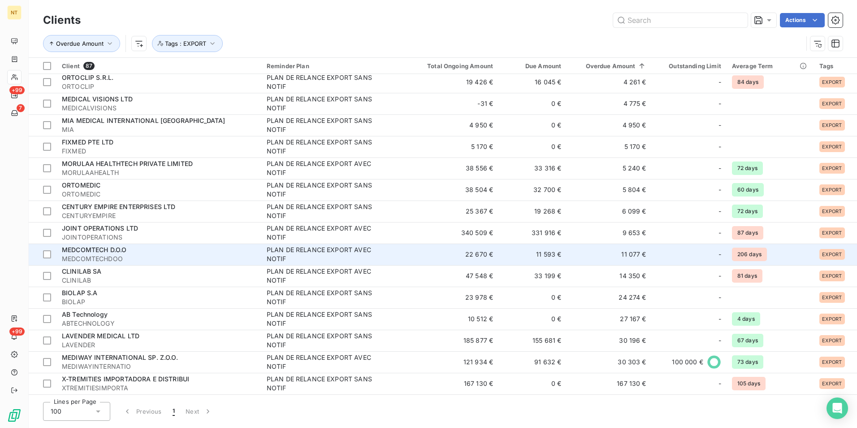
click at [474, 252] on td "22 670 €" at bounding box center [452, 254] width 91 height 22
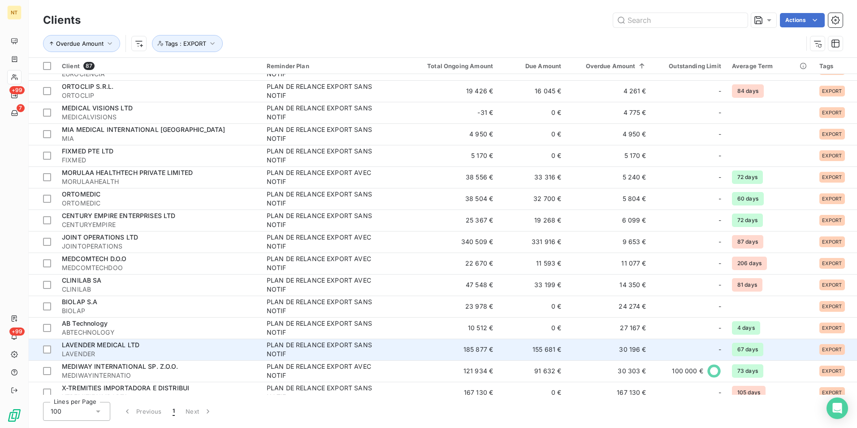
scroll to position [1552, 0]
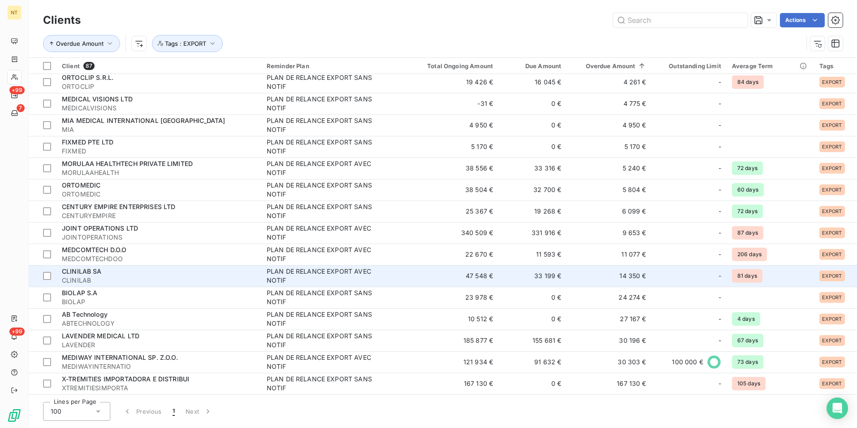
click at [219, 279] on span "CLINILAB" at bounding box center [159, 280] width 194 height 9
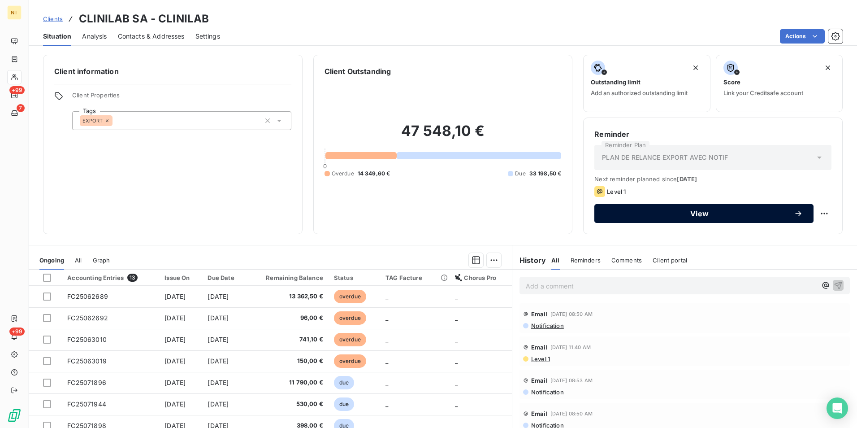
click at [695, 217] on span "View" at bounding box center [699, 213] width 189 height 7
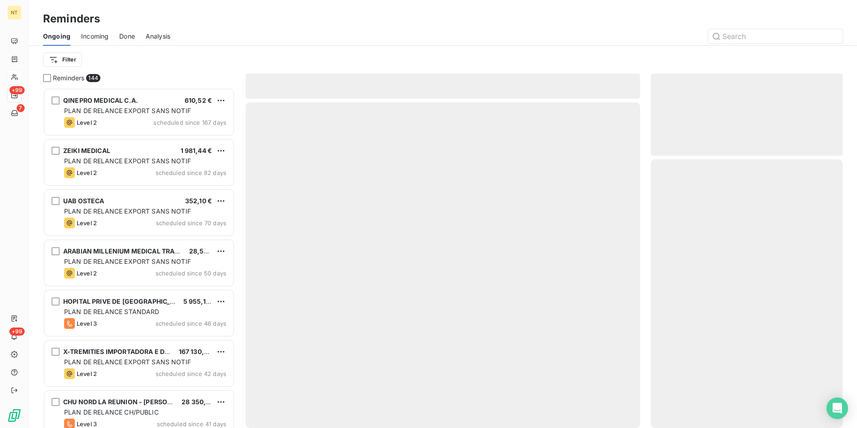
scroll to position [333, 185]
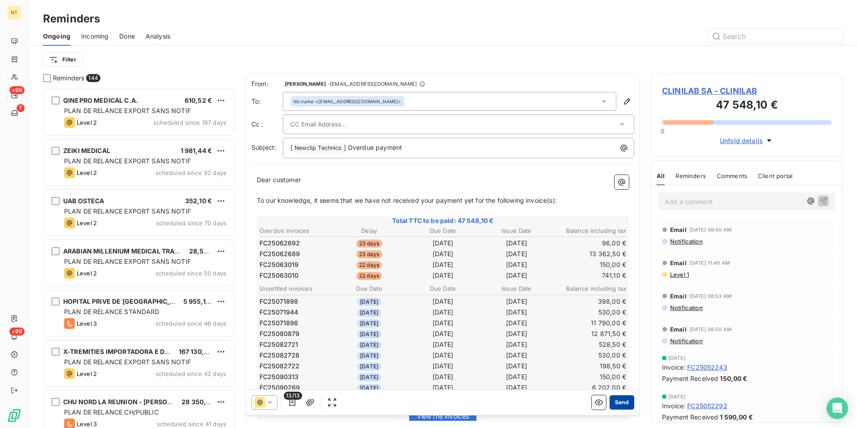
click at [620, 407] on button "Send" at bounding box center [622, 402] width 25 height 14
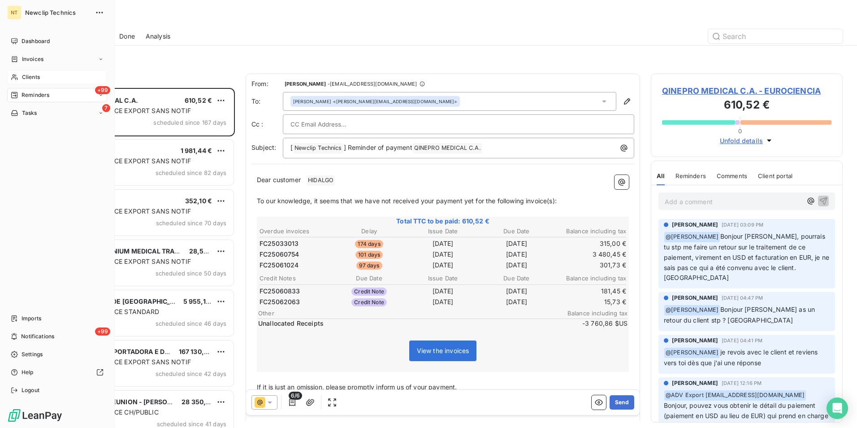
click at [36, 73] on span "Clients" at bounding box center [31, 77] width 18 height 8
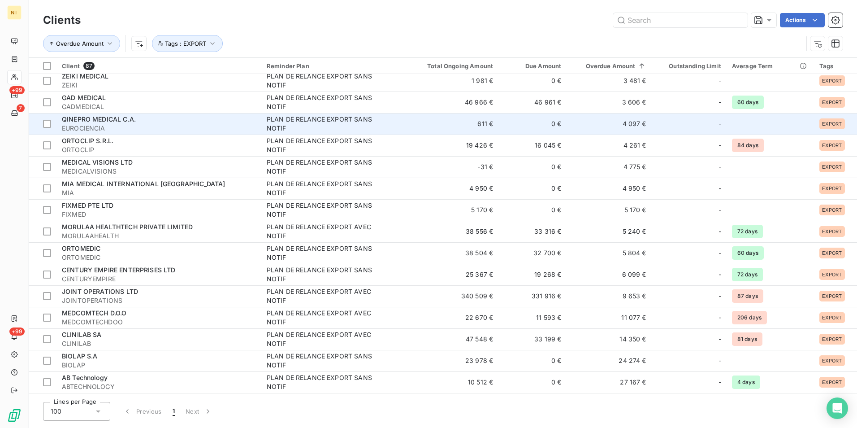
scroll to position [1552, 0]
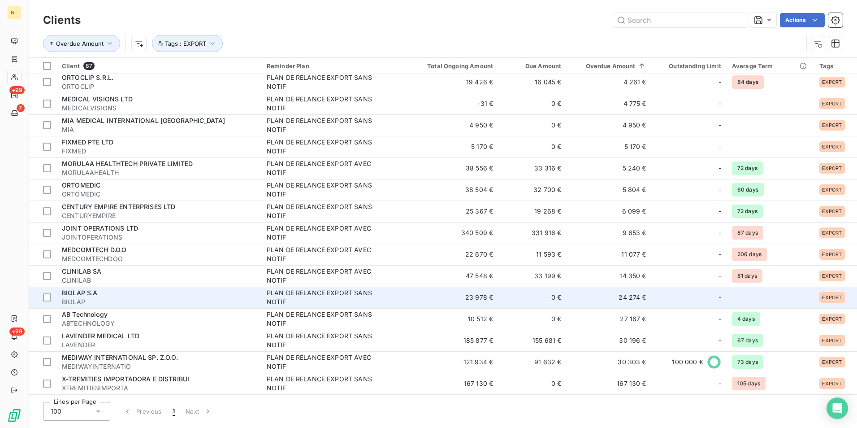
click at [469, 297] on td "23 978 €" at bounding box center [452, 297] width 91 height 22
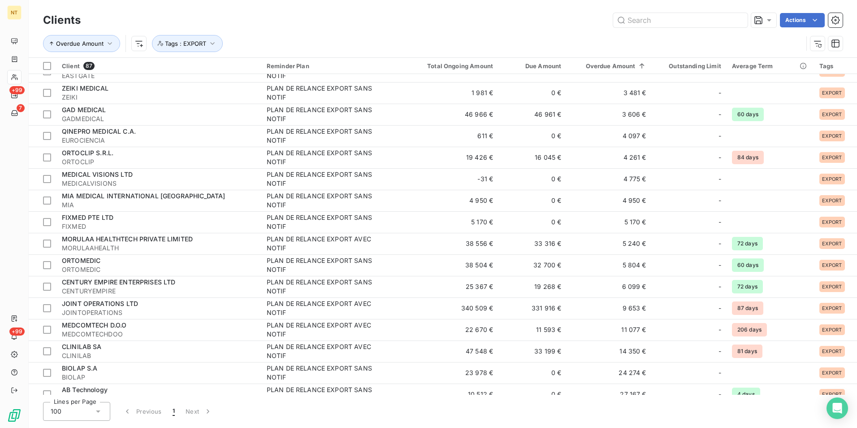
scroll to position [1552, 0]
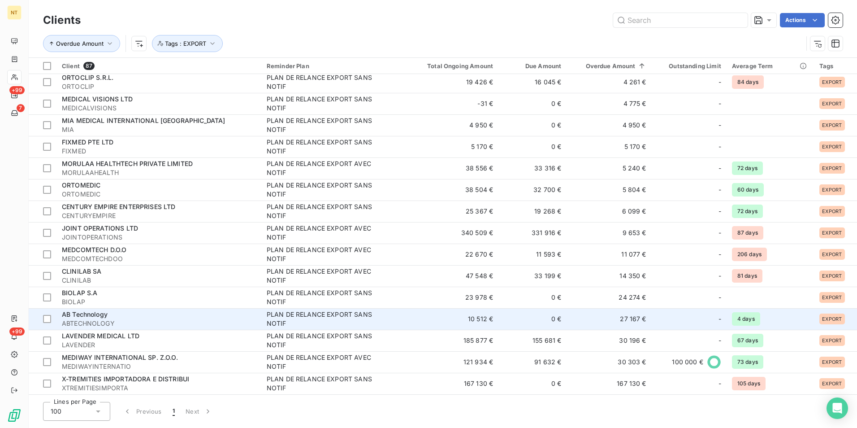
click at [237, 318] on div "AB Technology" at bounding box center [159, 314] width 194 height 9
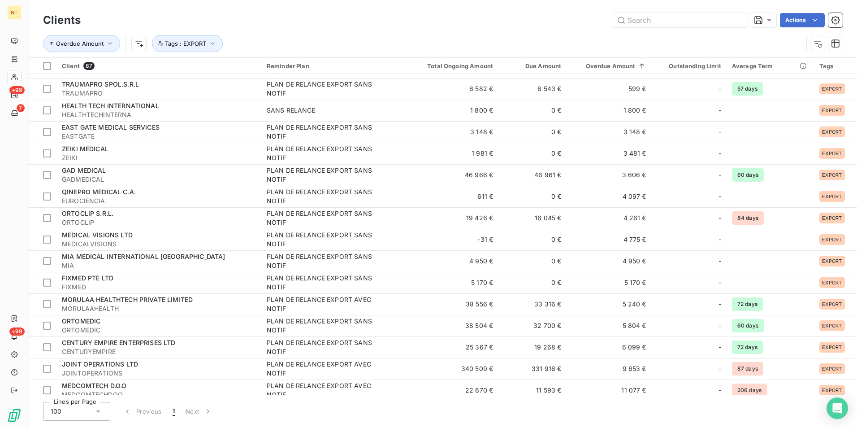
scroll to position [1552, 0]
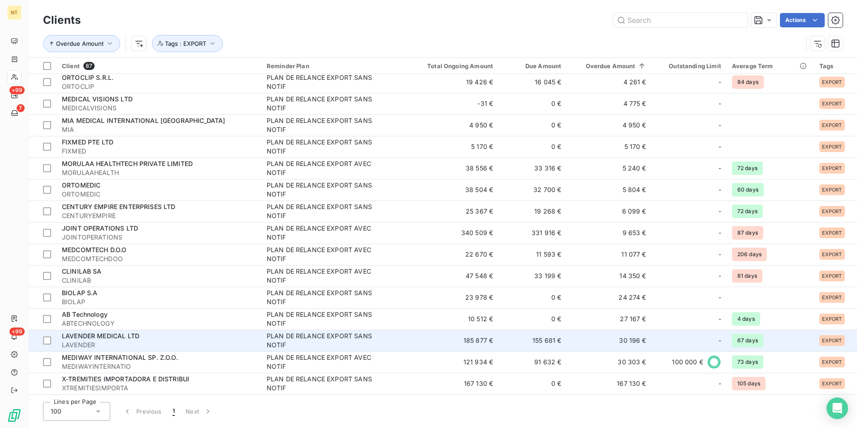
click at [197, 340] on span "LAVENDER" at bounding box center [159, 344] width 194 height 9
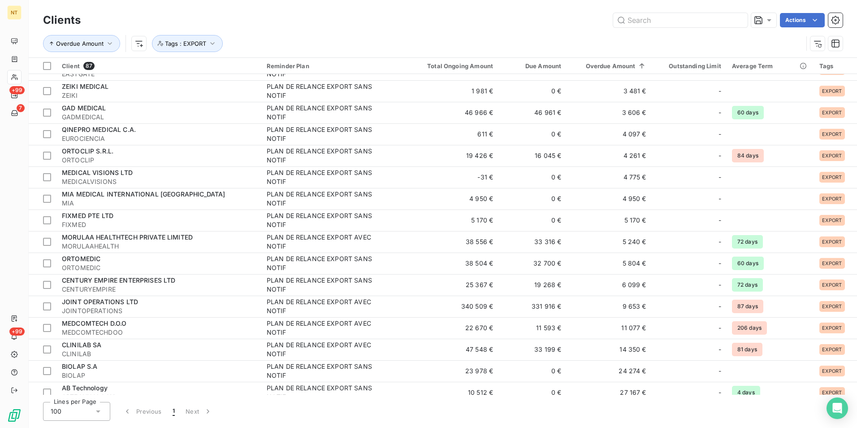
scroll to position [1552, 0]
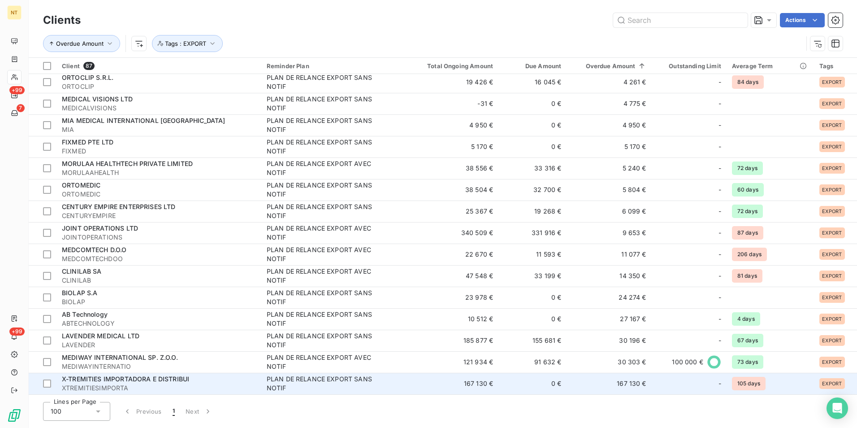
click at [252, 384] on span "XTREMITIESIMPORTA" at bounding box center [159, 387] width 194 height 9
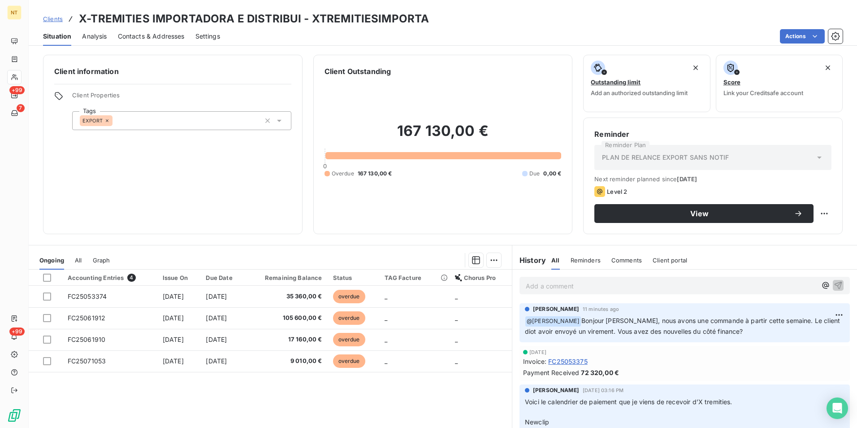
click at [272, 403] on div "Accounting Entries 4 Issue On Due Date Remaining Balance Status TAG Facture Cho…" at bounding box center [270, 355] width 483 height 173
